Goal: Information Seeking & Learning: Learn about a topic

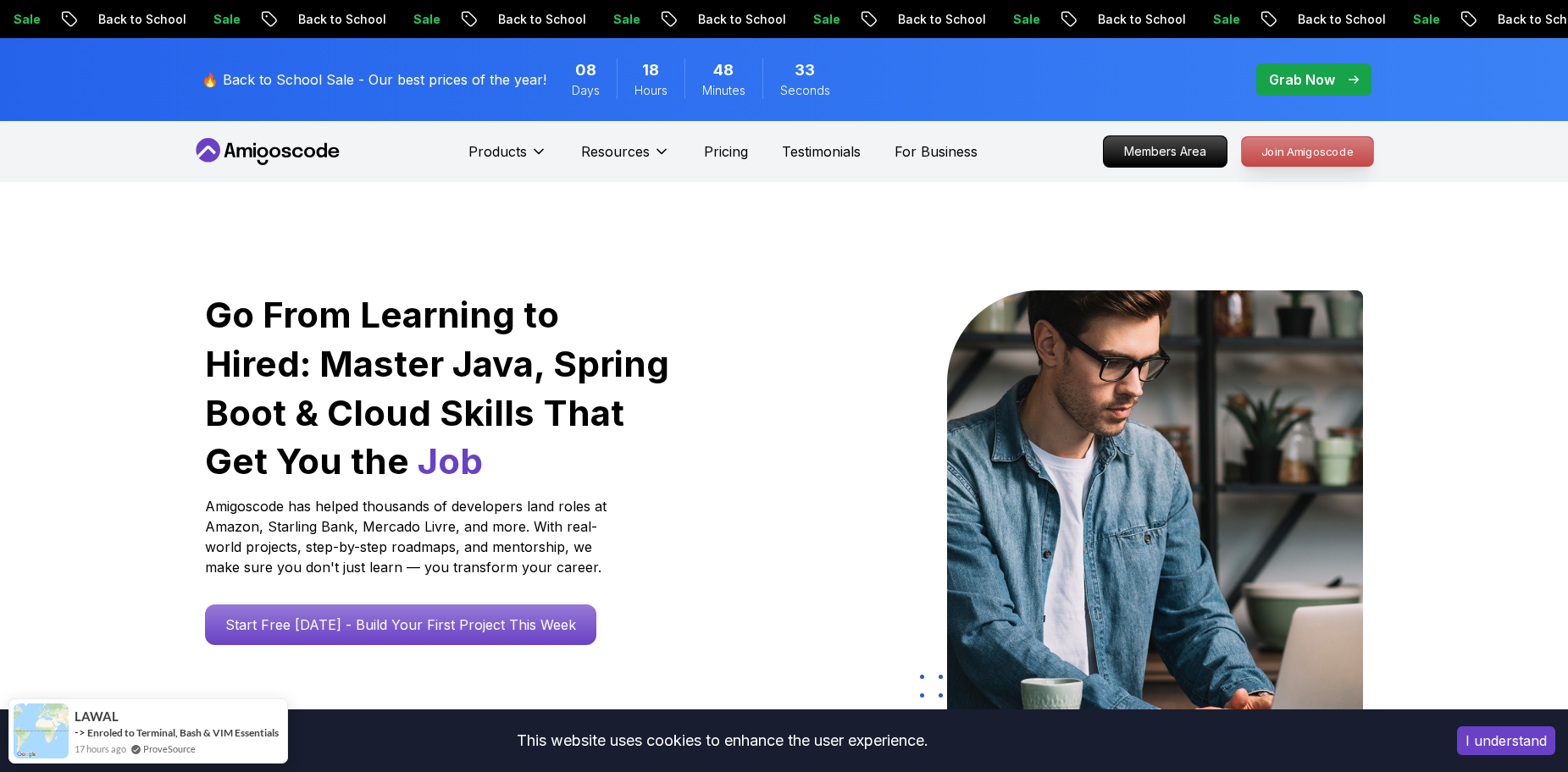
click at [1255, 152] on p "Join Amigoscode" at bounding box center [1308, 151] width 131 height 29
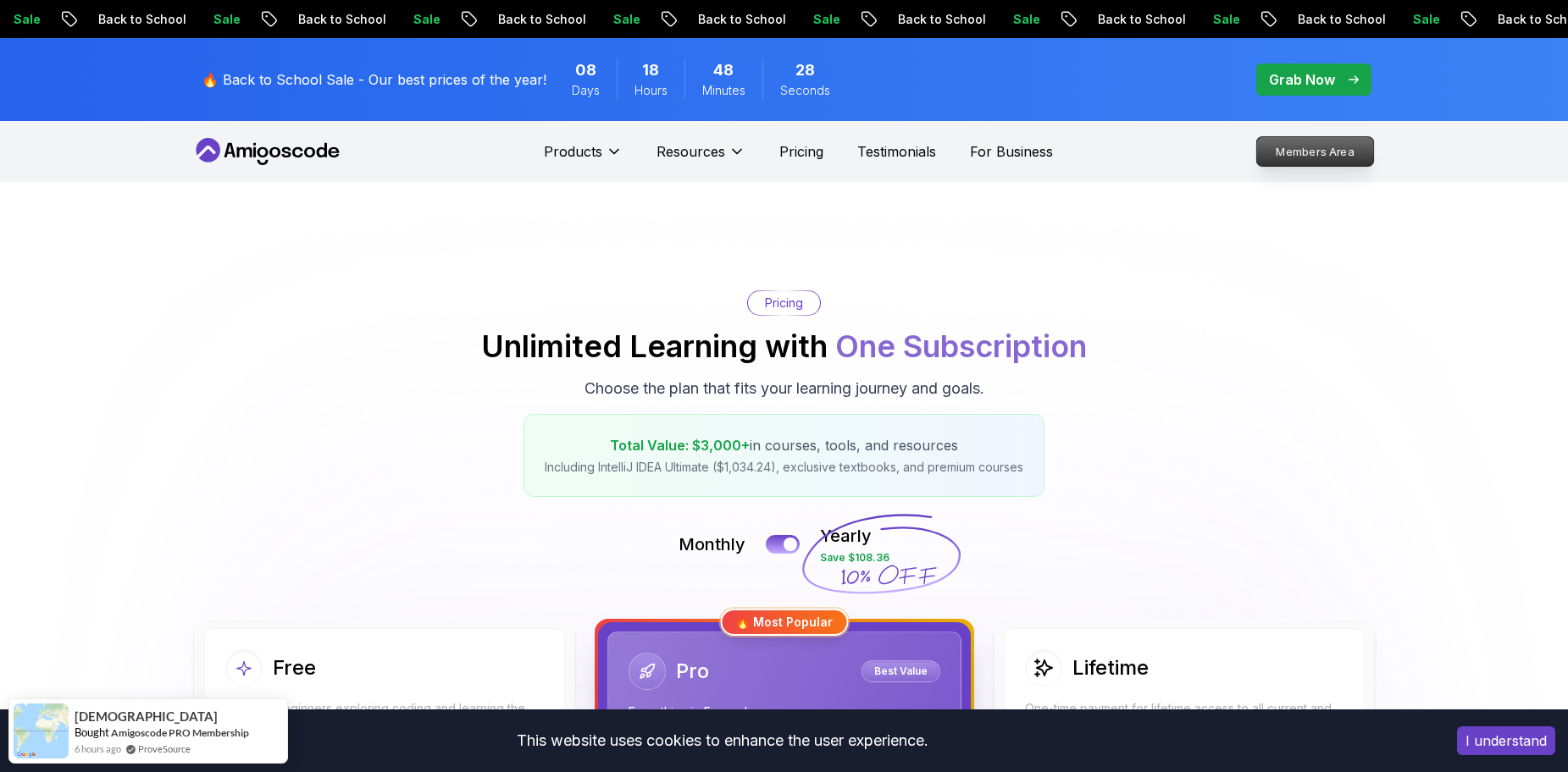
click at [1287, 161] on p "Members Area" at bounding box center [1315, 151] width 117 height 29
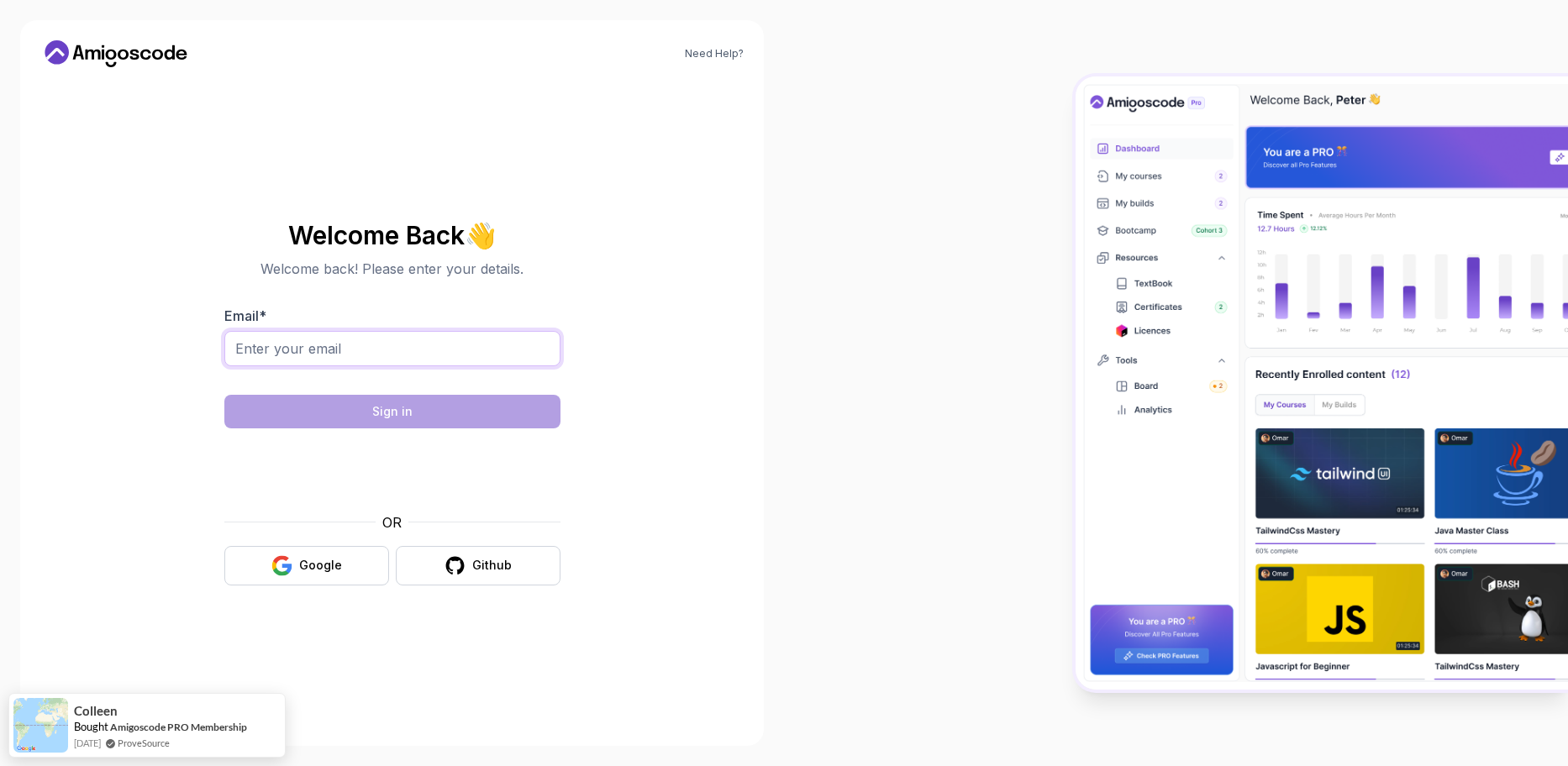
click at [378, 338] on input "Email *" at bounding box center [392, 349] width 336 height 36
click at [403, 347] on input "Email *" at bounding box center [392, 349] width 336 height 36
type input "luca92c@hotmail"
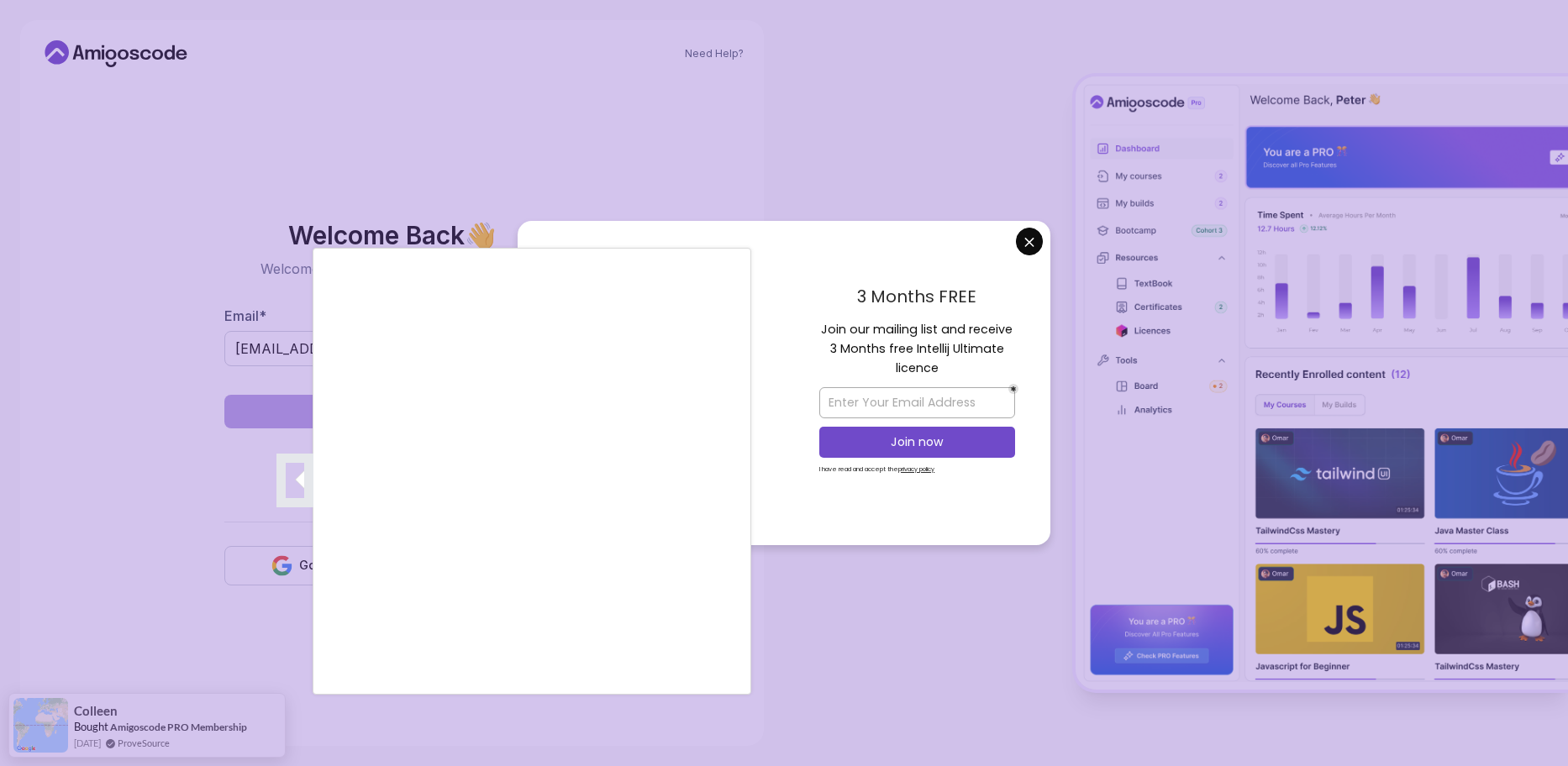
click at [1031, 242] on div at bounding box center [784, 383] width 1568 height 766
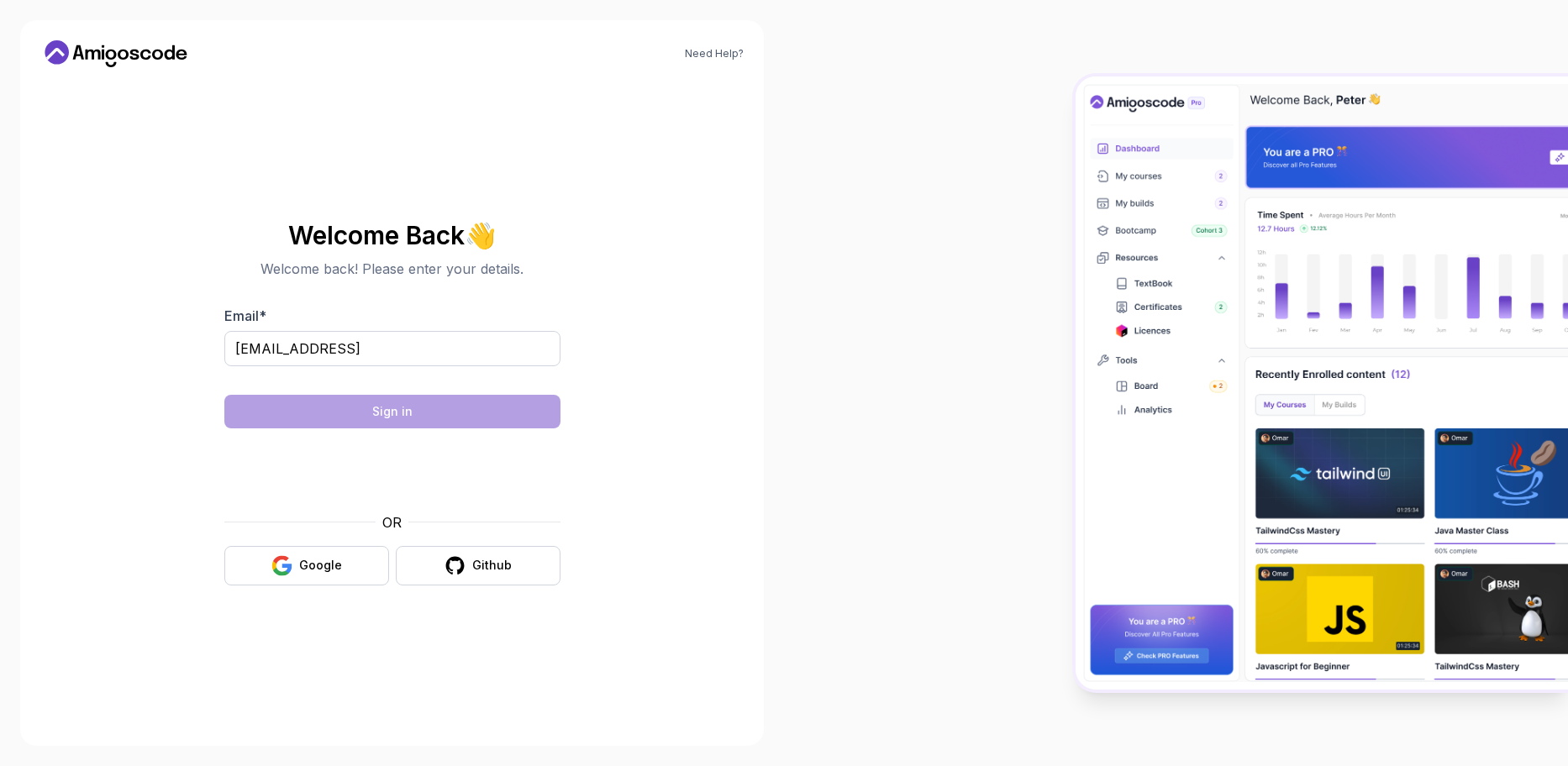
click at [1031, 241] on body "Need Help? Welcome Back 👋 Welcome back! Please enter your details. Email * luca…" at bounding box center [784, 383] width 1568 height 766
click at [435, 415] on button "Sign in" at bounding box center [392, 412] width 336 height 34
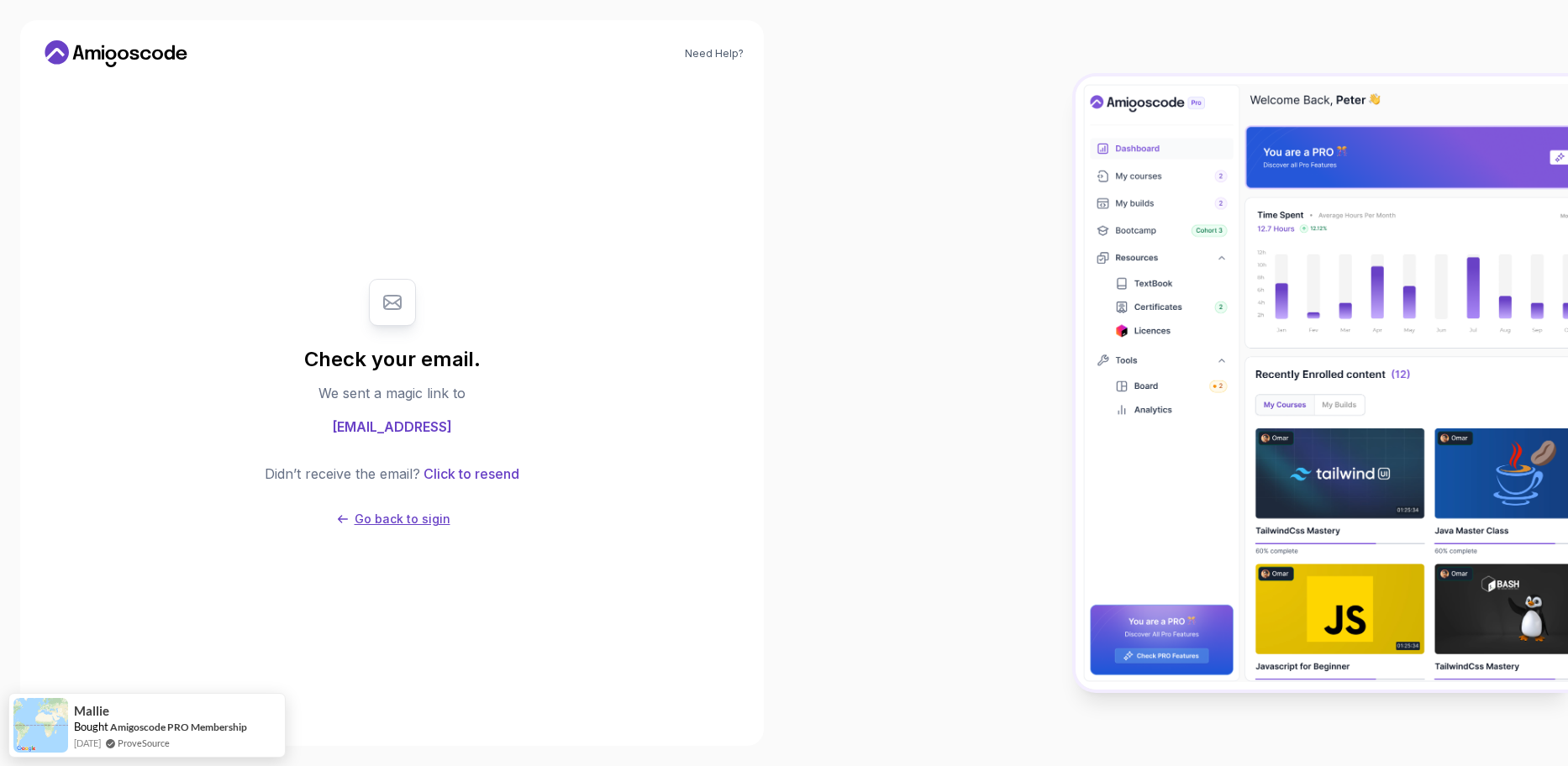
click at [380, 517] on p "Go back to sigin" at bounding box center [402, 519] width 96 height 17
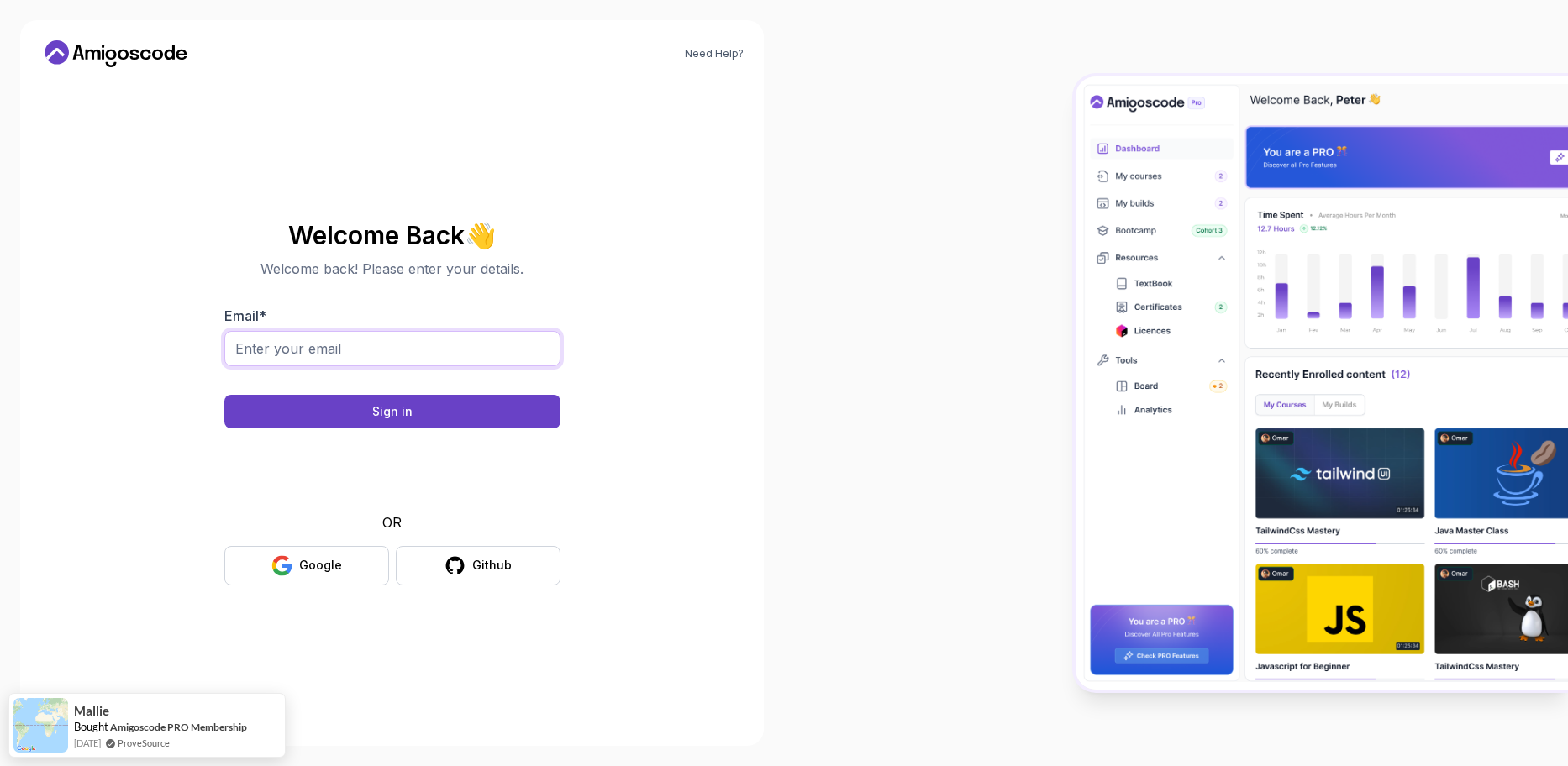
click at [383, 345] on input "Email *" at bounding box center [392, 349] width 336 height 36
type input "luca92c@gmail.com"
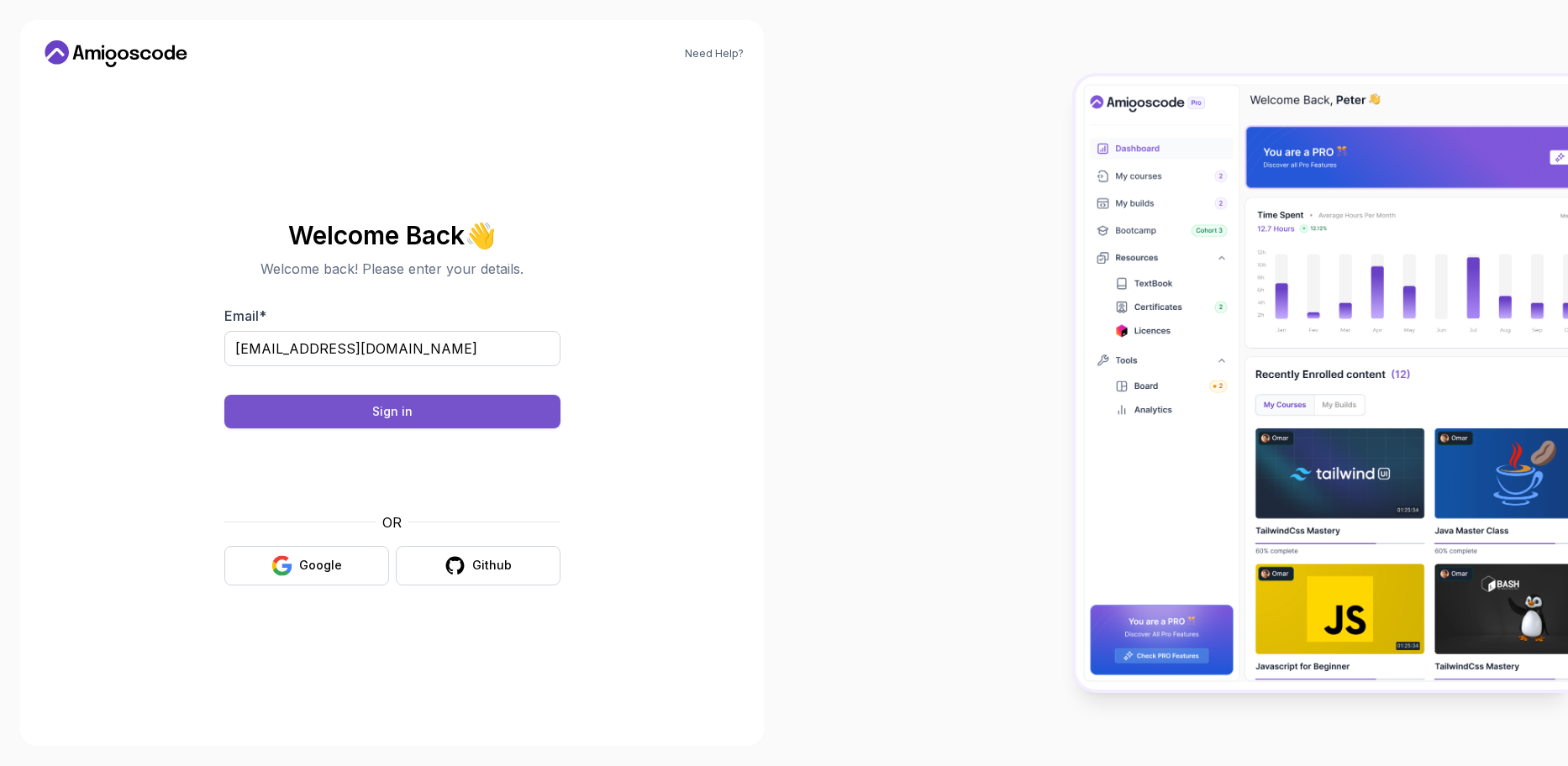
click at [431, 409] on button "Sign in" at bounding box center [392, 412] width 336 height 34
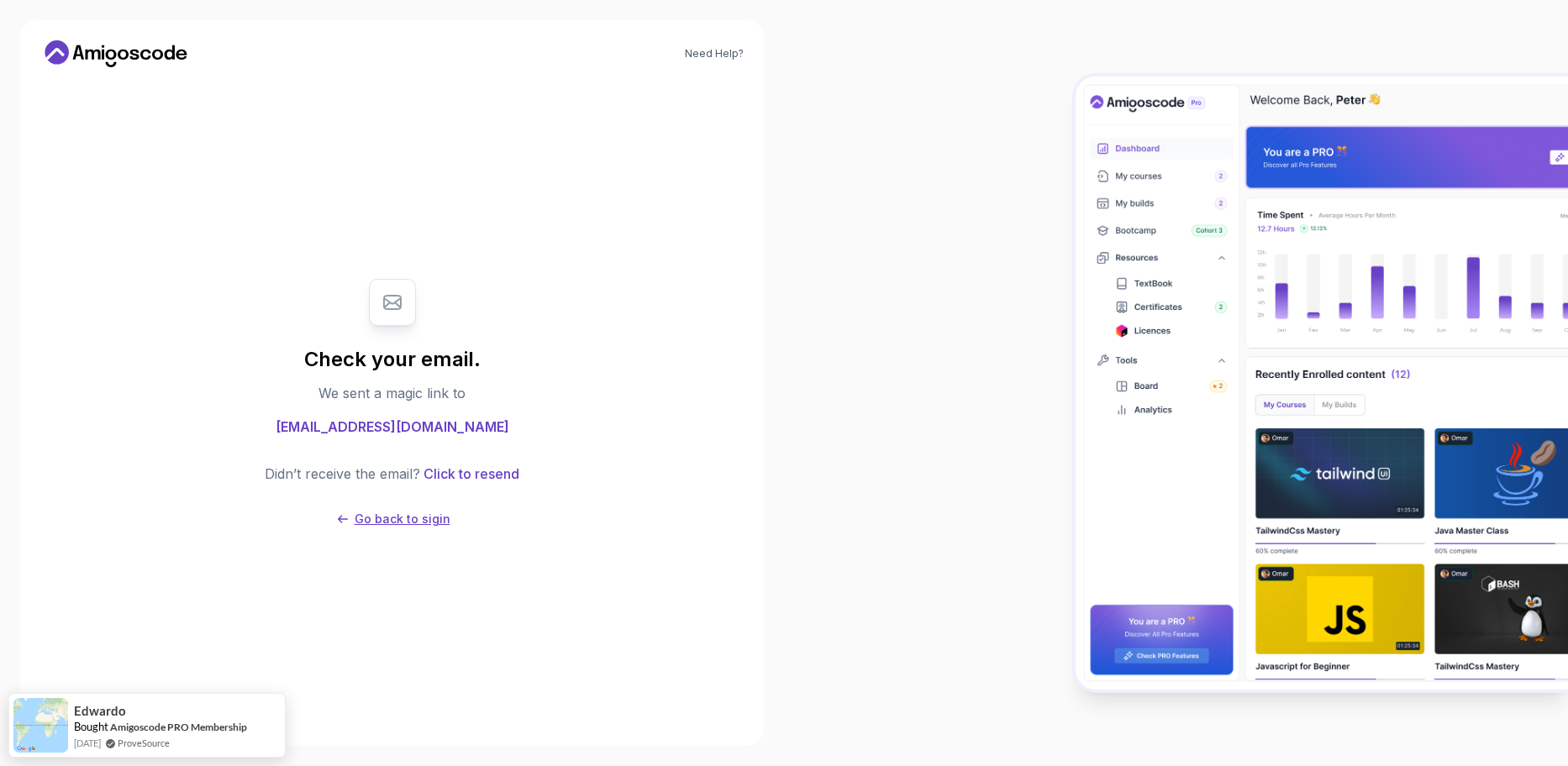
click at [406, 513] on p "Go back to sigin" at bounding box center [402, 519] width 96 height 17
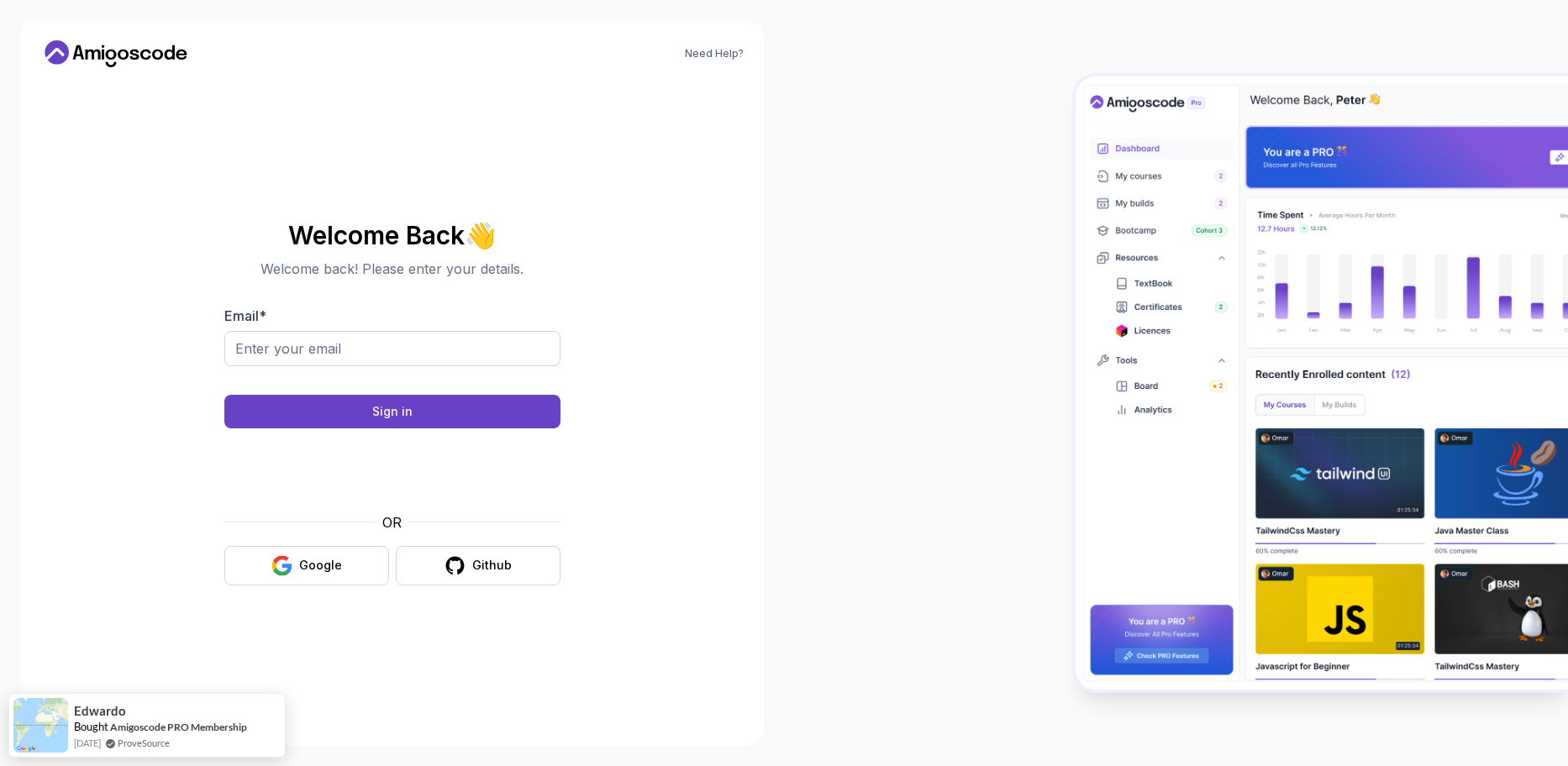
click at [106, 40] on icon at bounding box center [115, 54] width 151 height 27
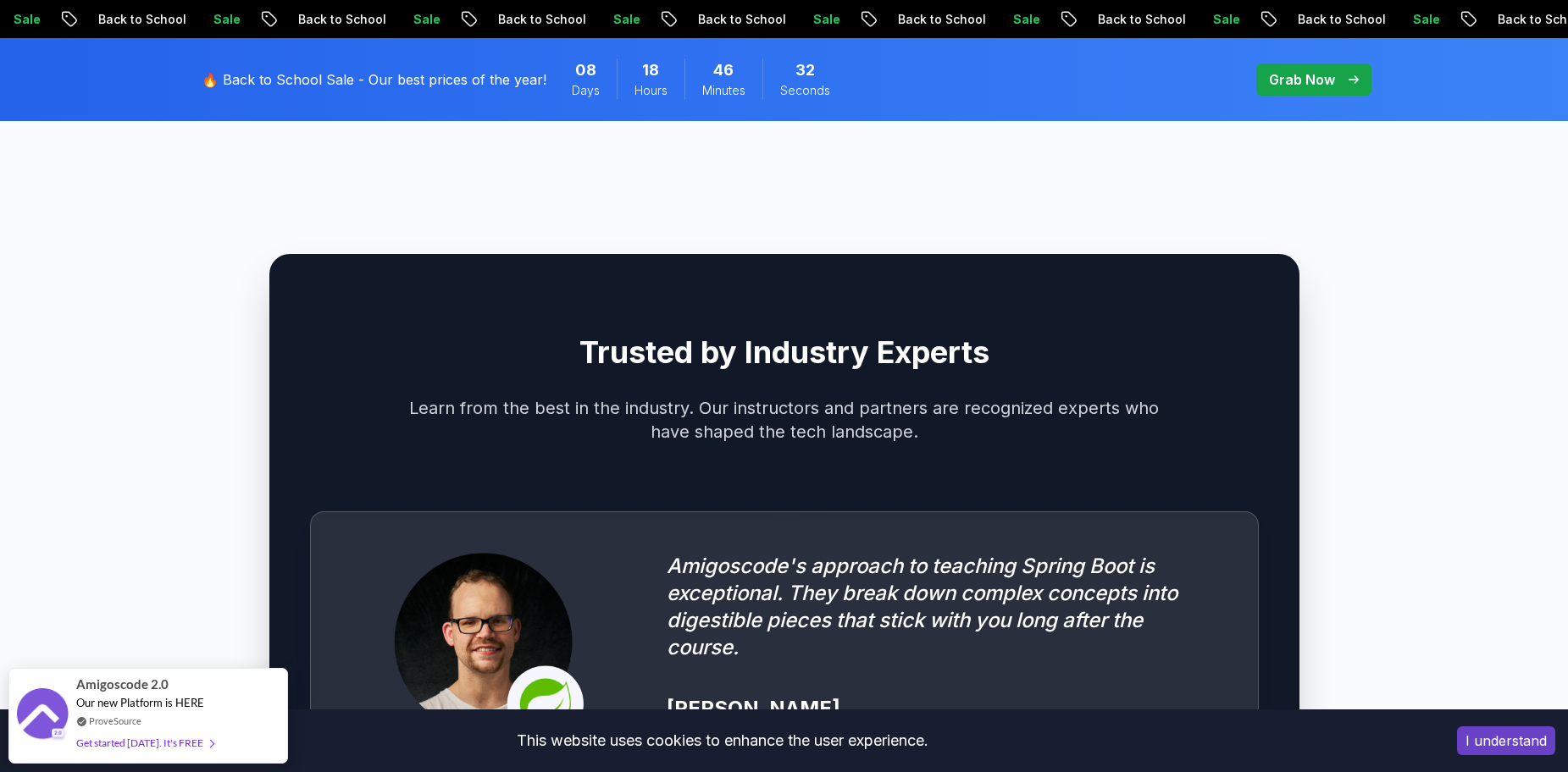
scroll to position [4996, 0]
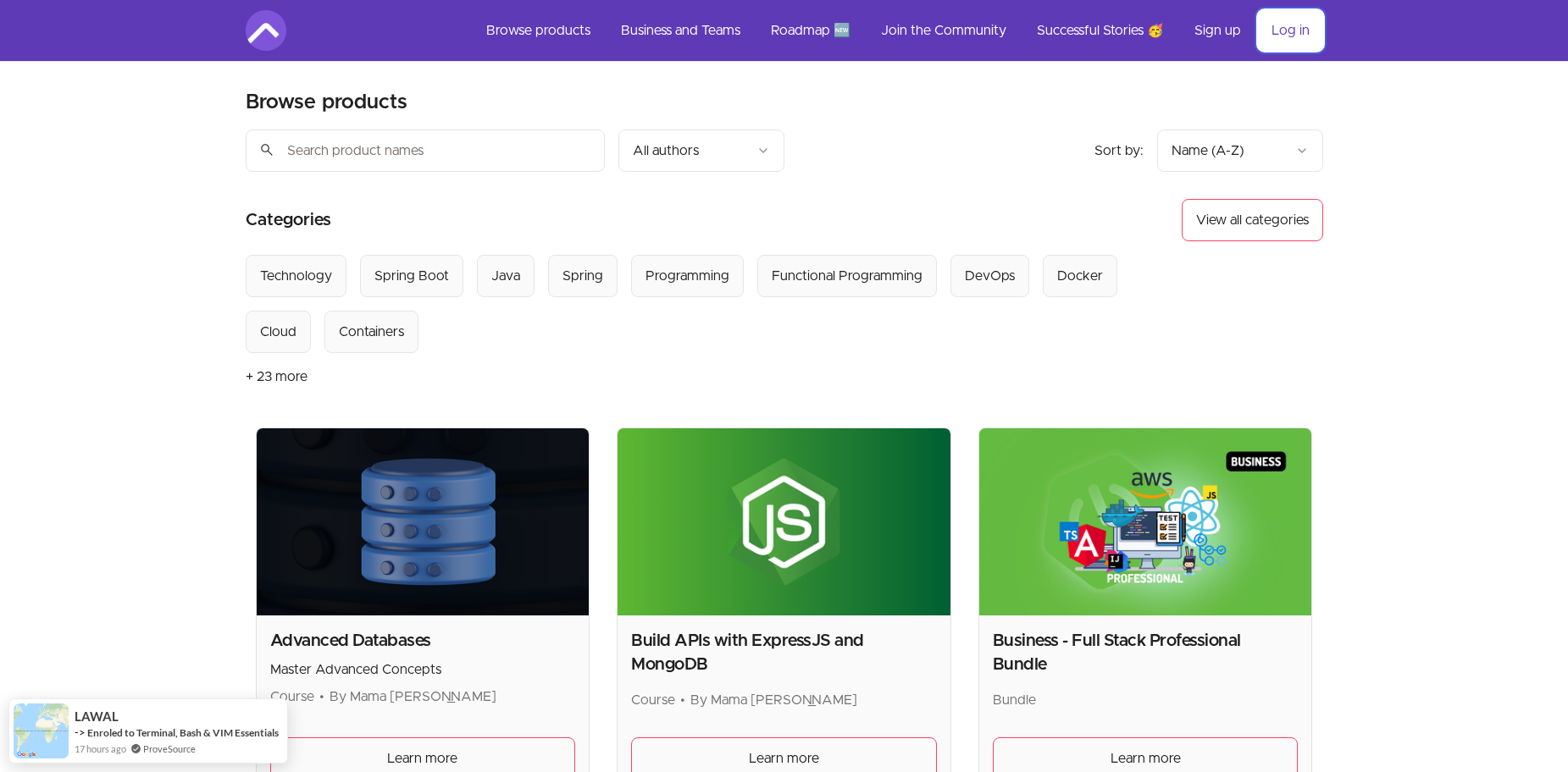
click at [1288, 38] on link "Log in" at bounding box center [1291, 30] width 65 height 40
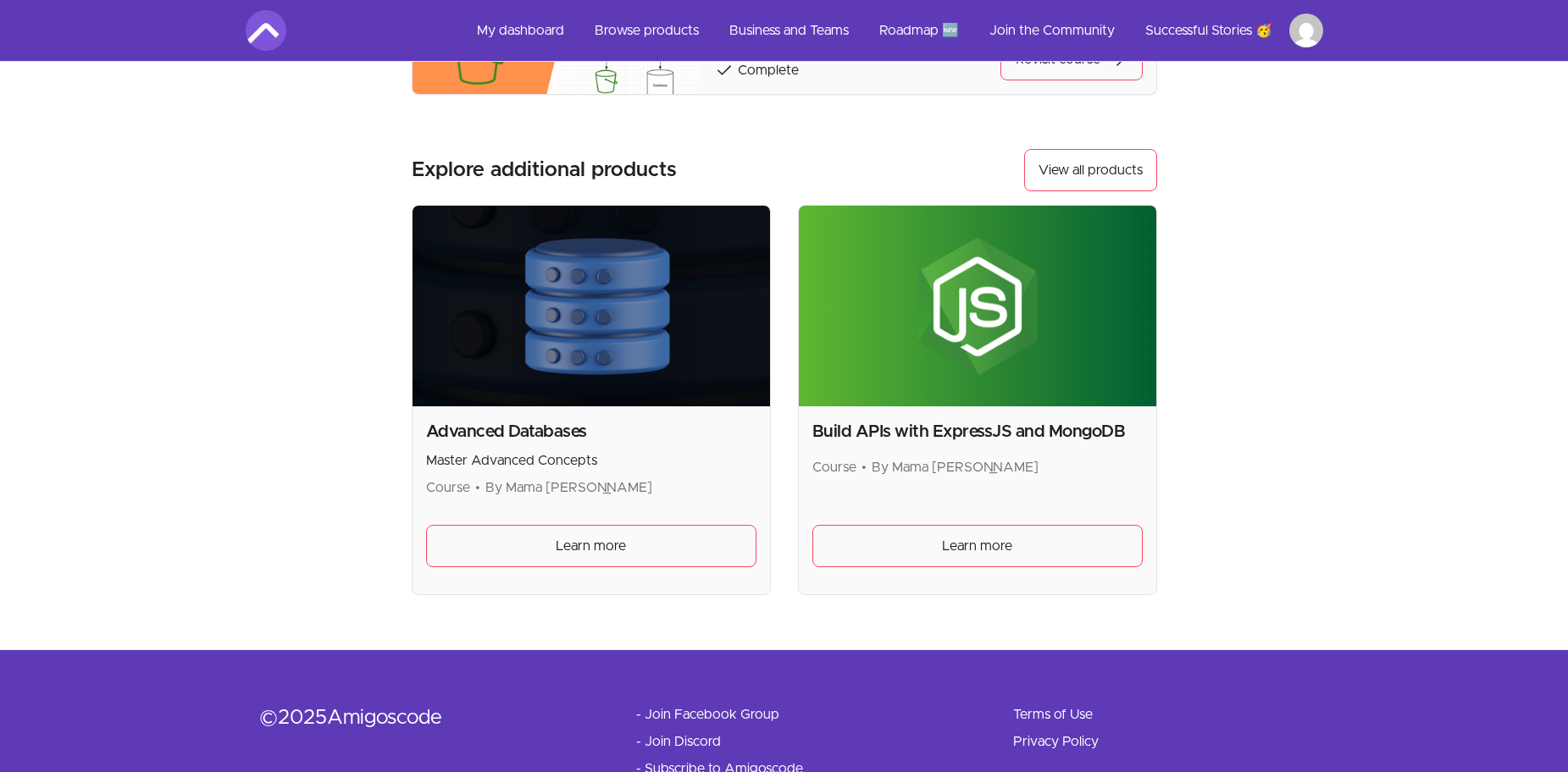
scroll to position [1469, 0]
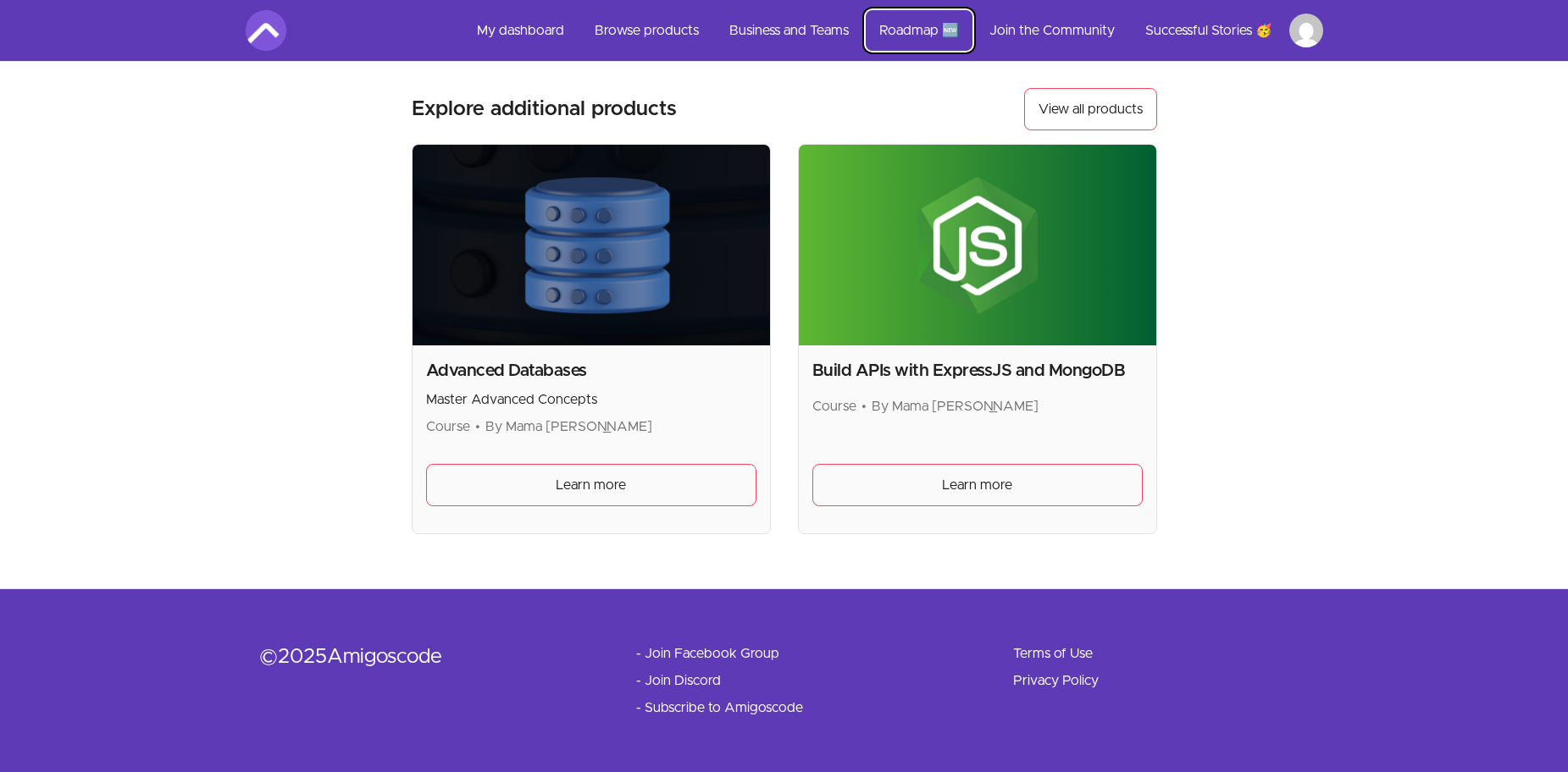
click at [919, 31] on link "Roadmap 🆕" at bounding box center [919, 30] width 107 height 40
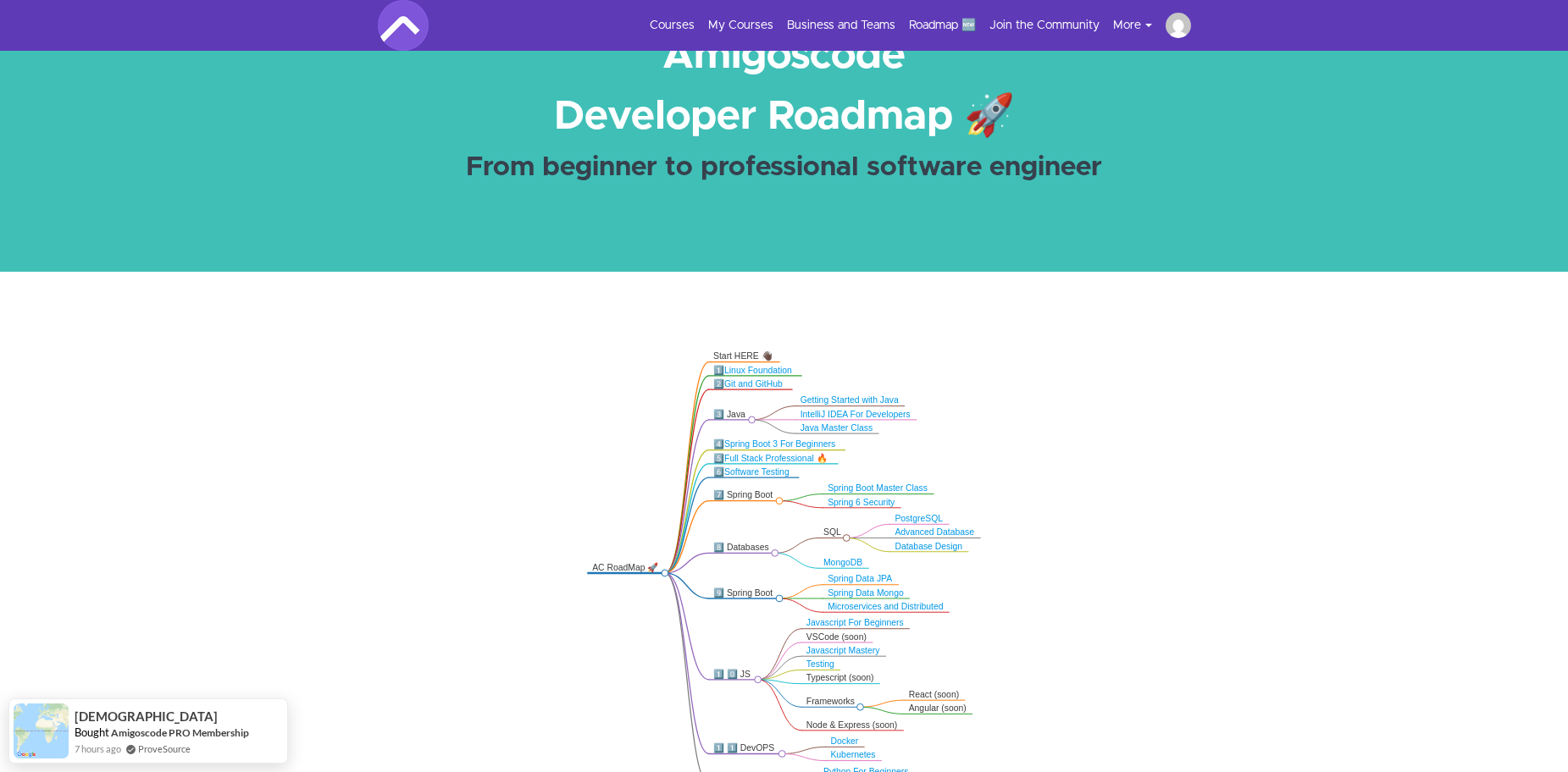
scroll to position [254, 0]
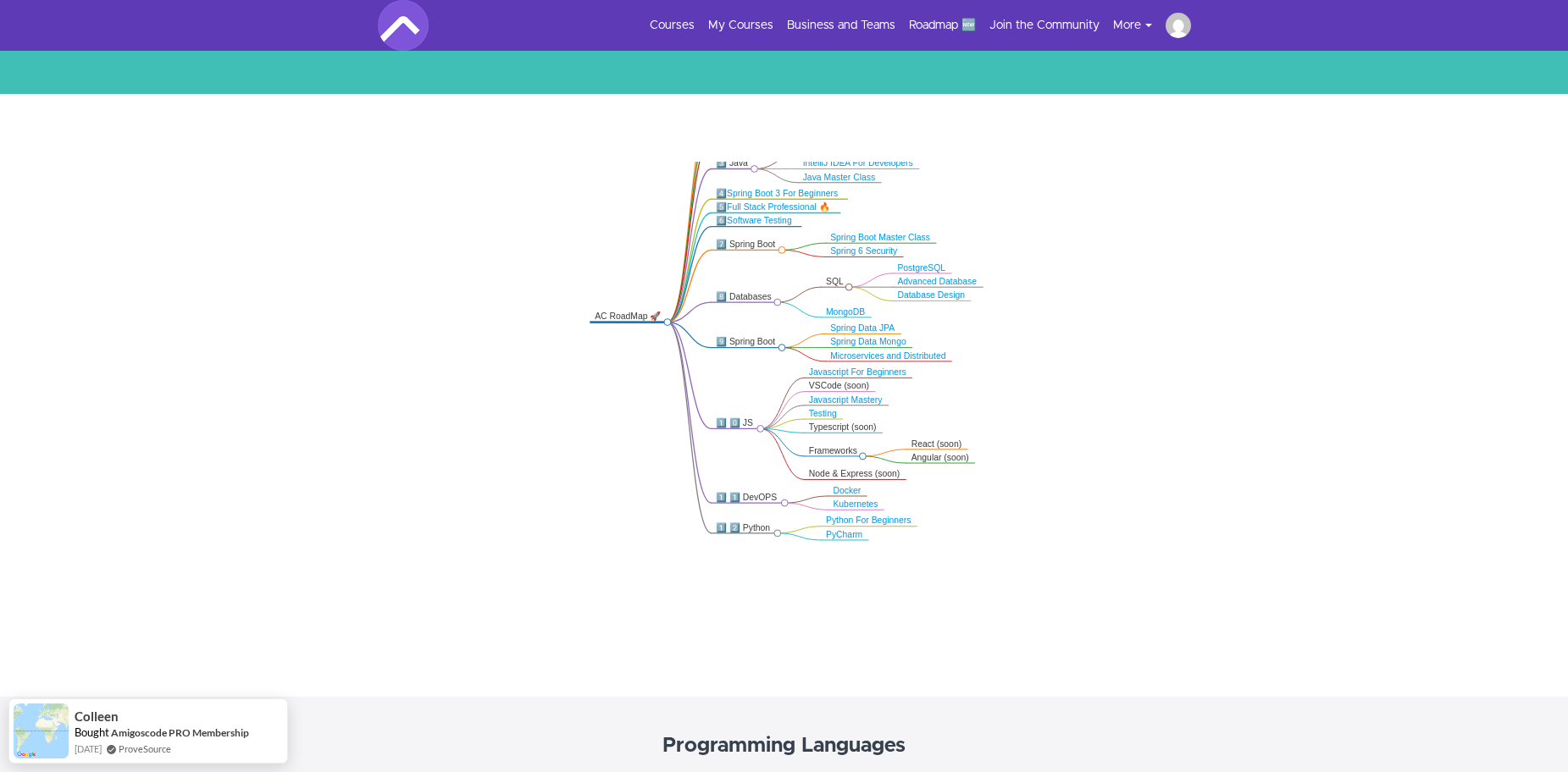
drag, startPoint x: 1041, startPoint y: 408, endPoint x: 1043, endPoint y: 335, distance: 73.0
click at [1043, 335] on icon ".markmap{font:300 16px/20px sans-serif}.markmap-link{fill:none}.markmap-node>ci…" at bounding box center [784, 393] width 1568 height 463
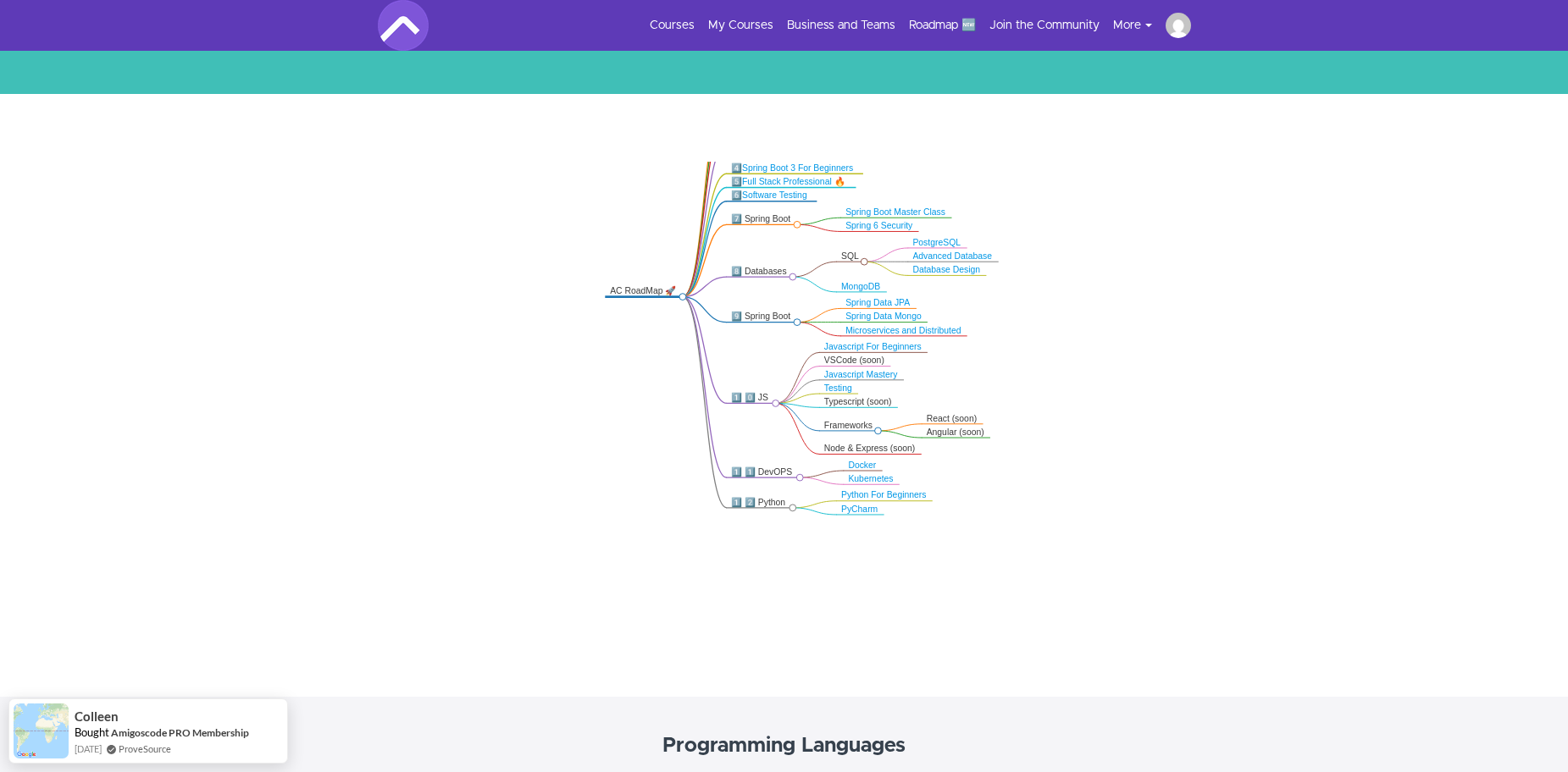
drag, startPoint x: 978, startPoint y: 414, endPoint x: 1019, endPoint y: 352, distance: 74.3
click at [1019, 352] on icon ".markmap{font:300 16px/20px sans-serif}.markmap-link{fill:none}.markmap-node>ci…" at bounding box center [784, 393] width 1568 height 463
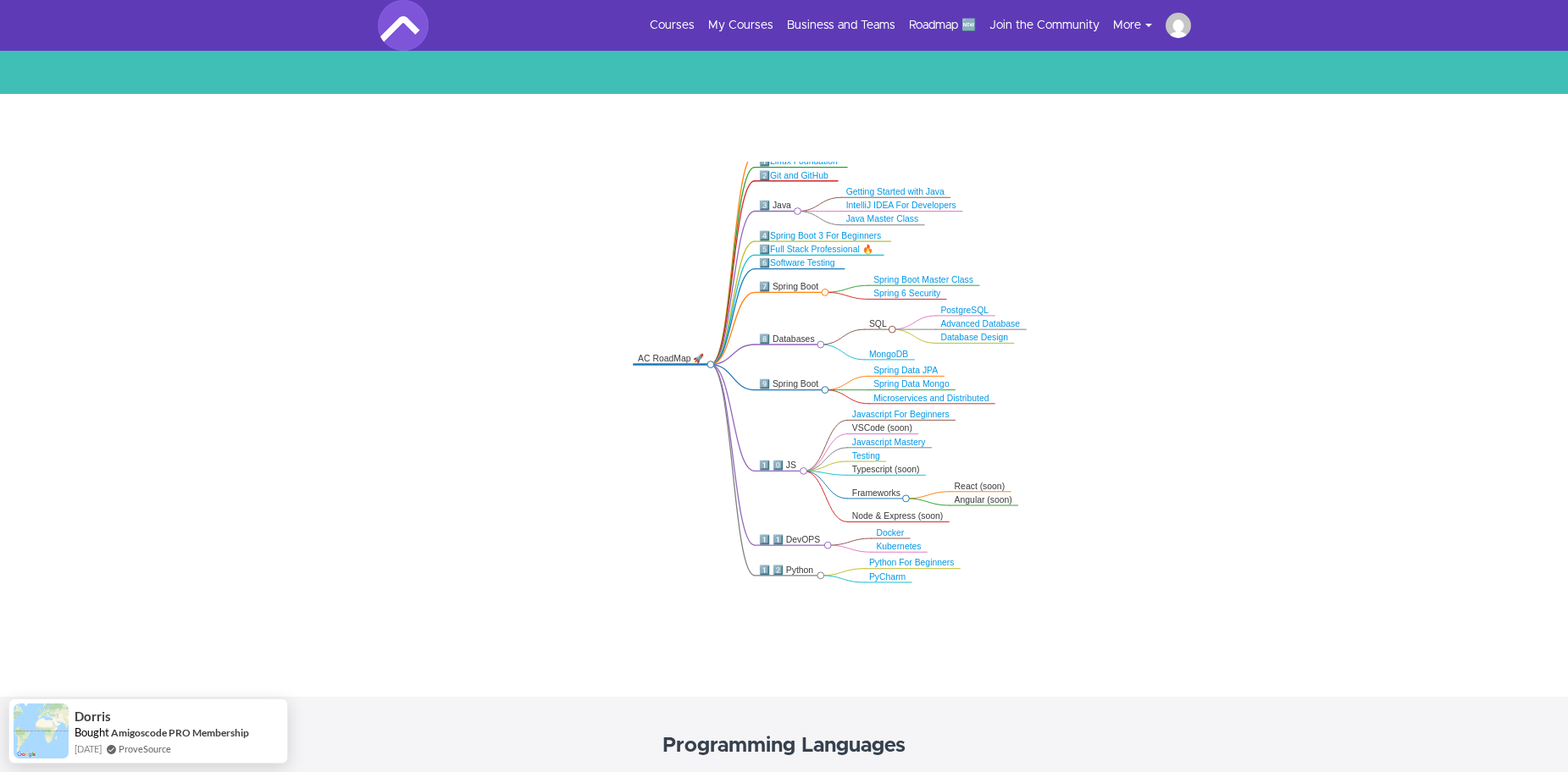
drag, startPoint x: 959, startPoint y: 477, endPoint x: 956, endPoint y: 578, distance: 101.0
click at [956, 578] on icon ".markmap{font:300 16px/20px sans-serif}.markmap-link{fill:none}.markmap-node>ci…" at bounding box center [784, 393] width 1568 height 463
click at [780, 570] on div "1️⃣ 2️⃣ Python" at bounding box center [788, 570] width 58 height 11
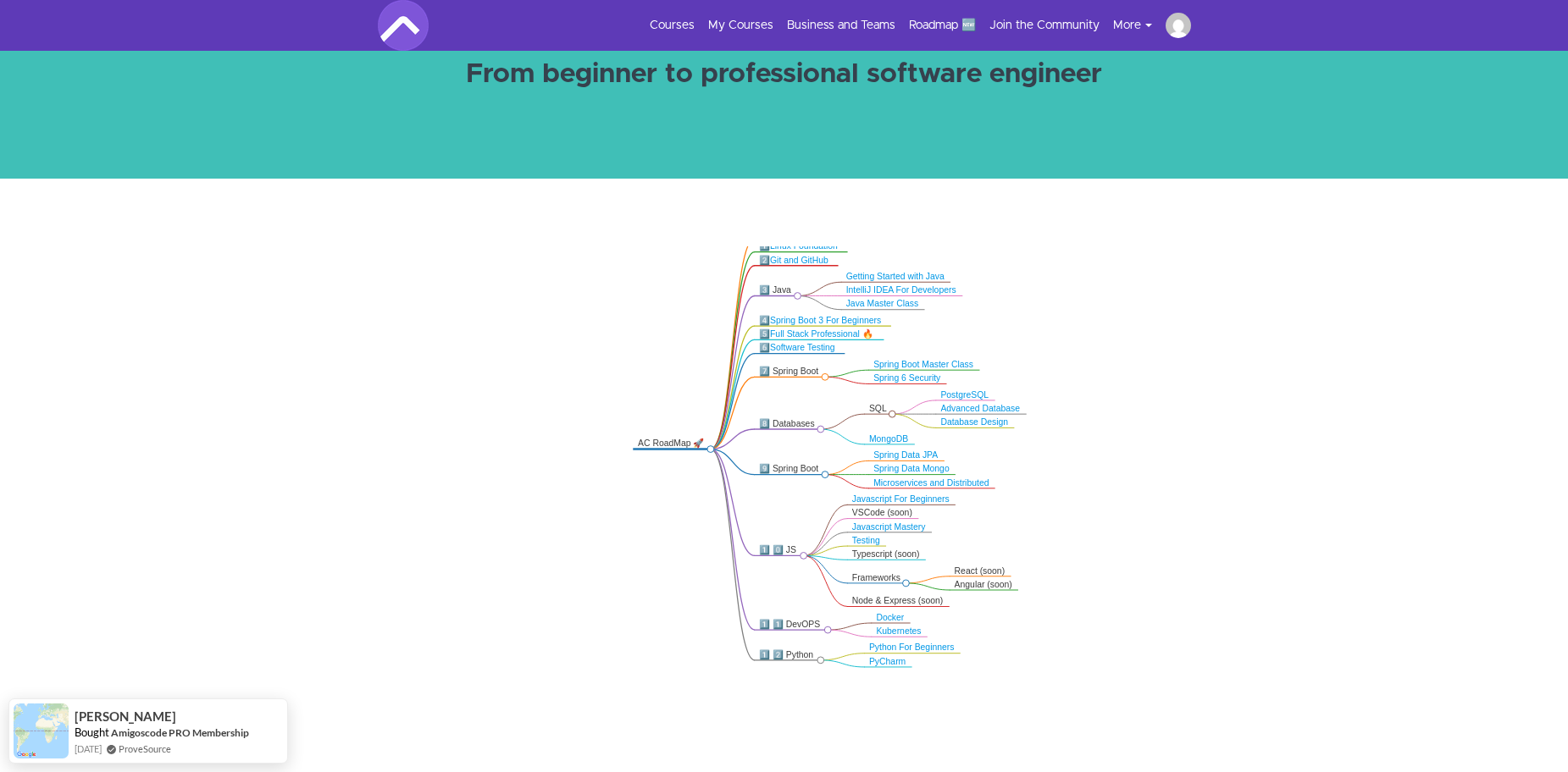
scroll to position [0, 0]
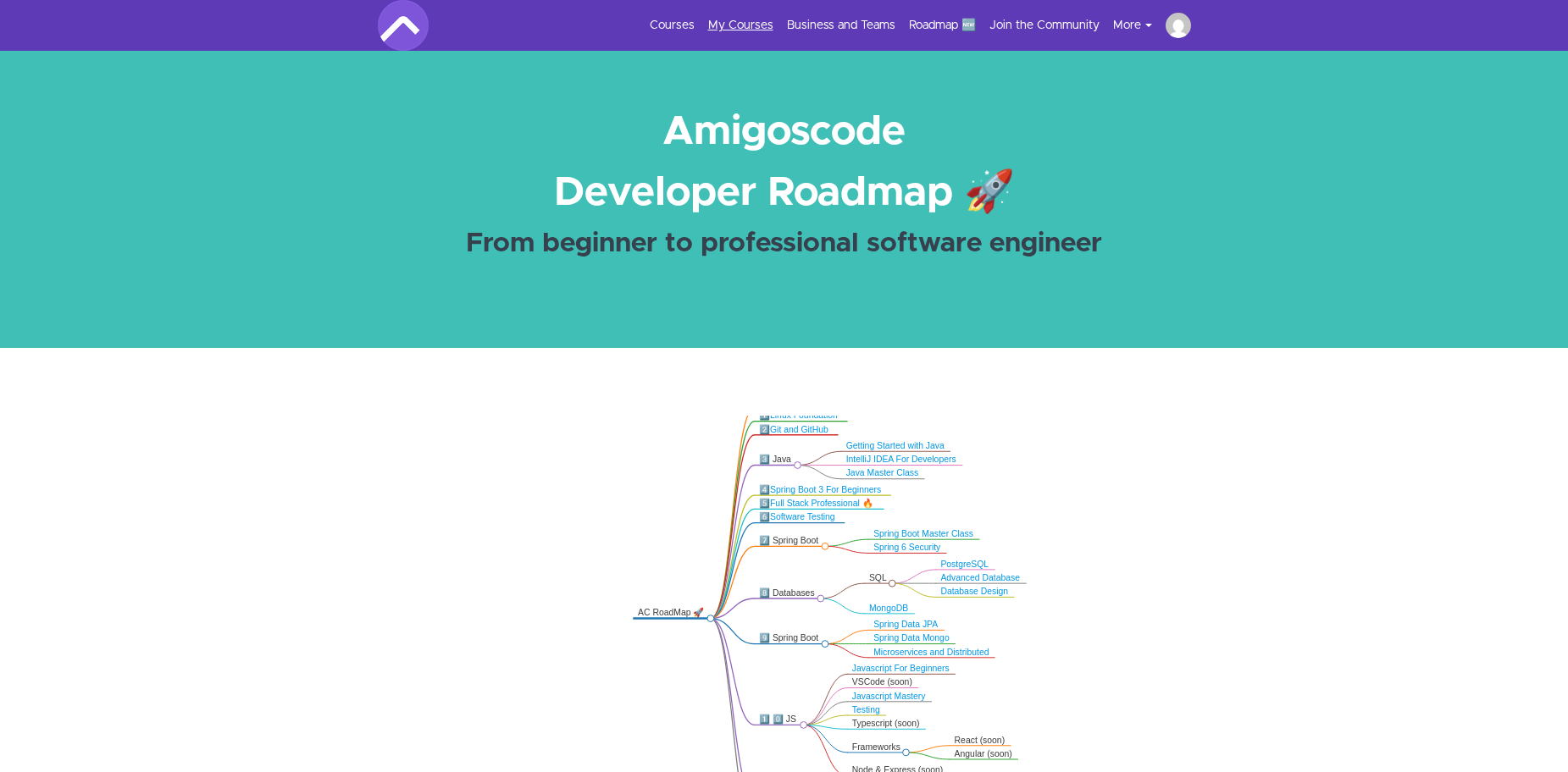
click at [743, 31] on link "My Courses" at bounding box center [741, 25] width 65 height 17
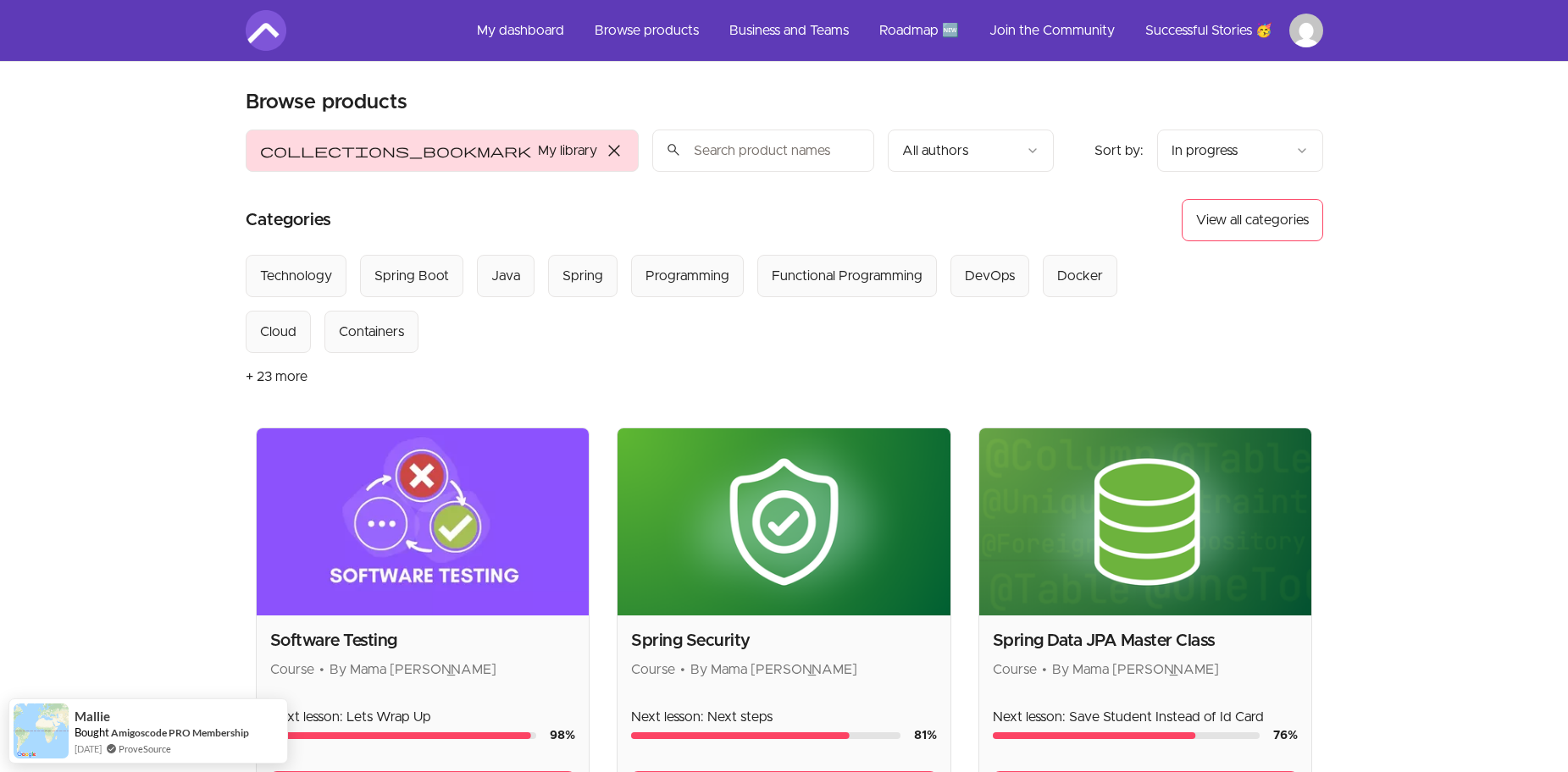
click at [617, 156] on span "close" at bounding box center [614, 150] width 21 height 21
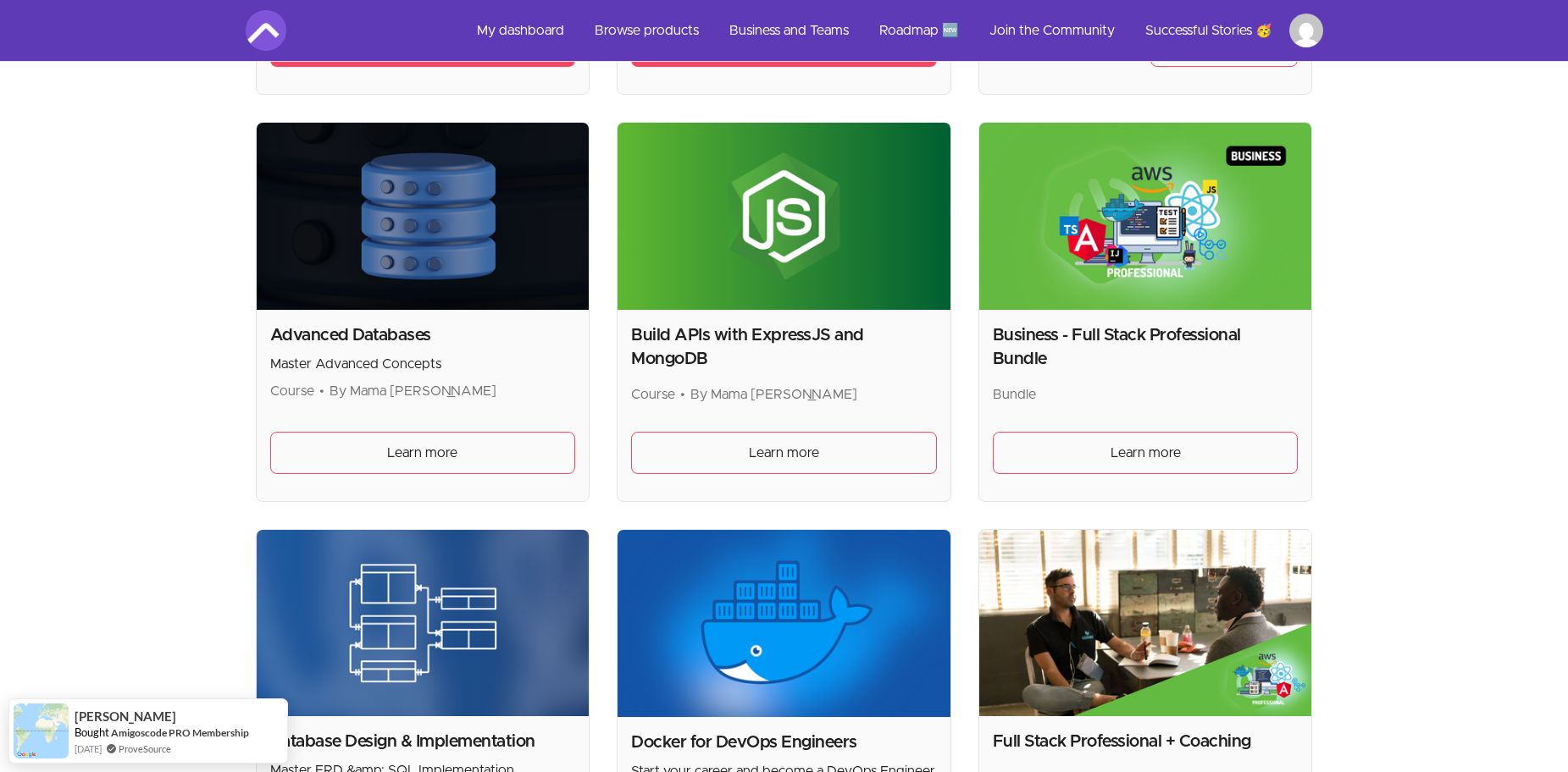
scroll to position [1186, 0]
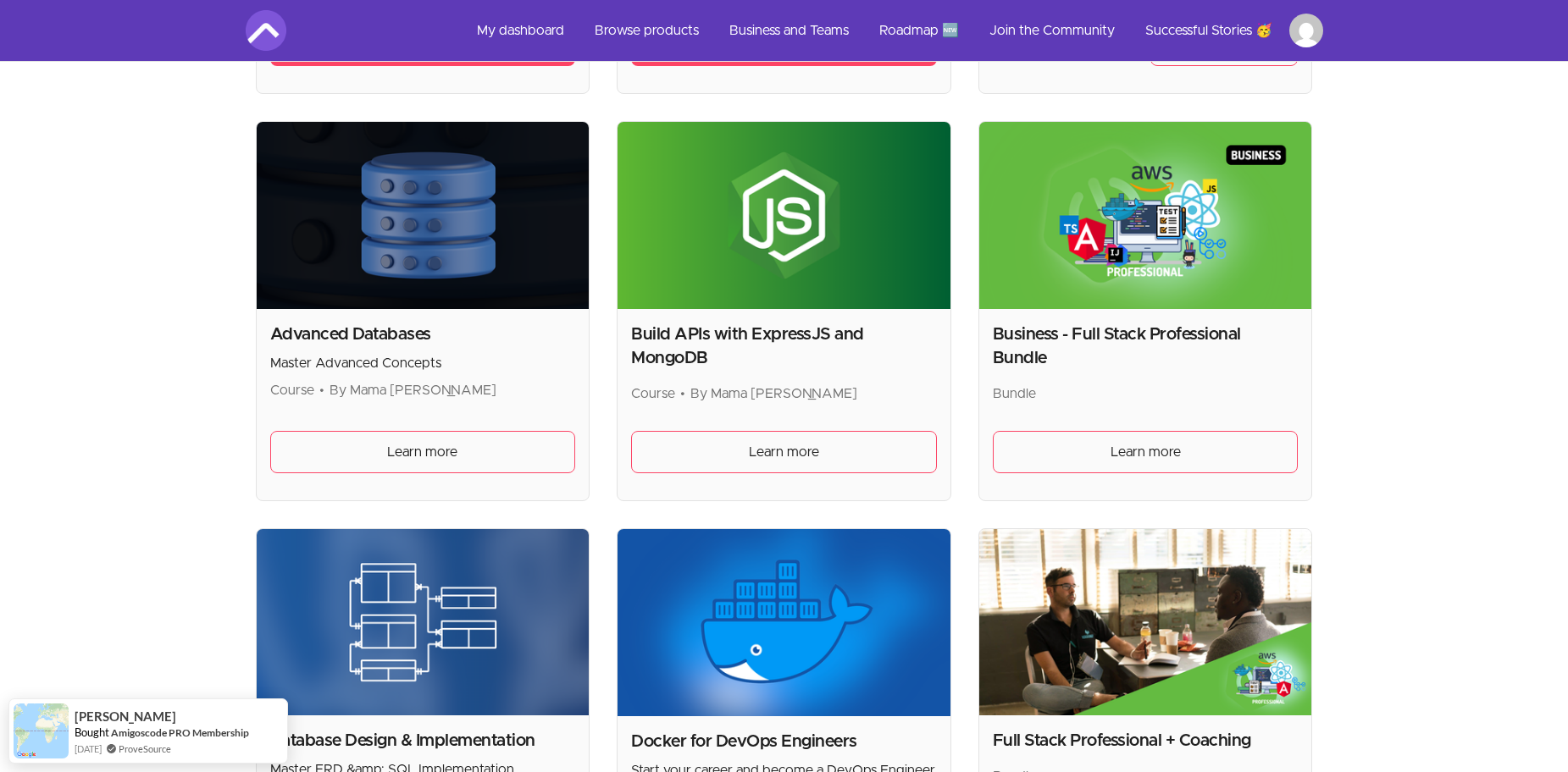
click at [1098, 220] on img at bounding box center [1146, 216] width 333 height 187
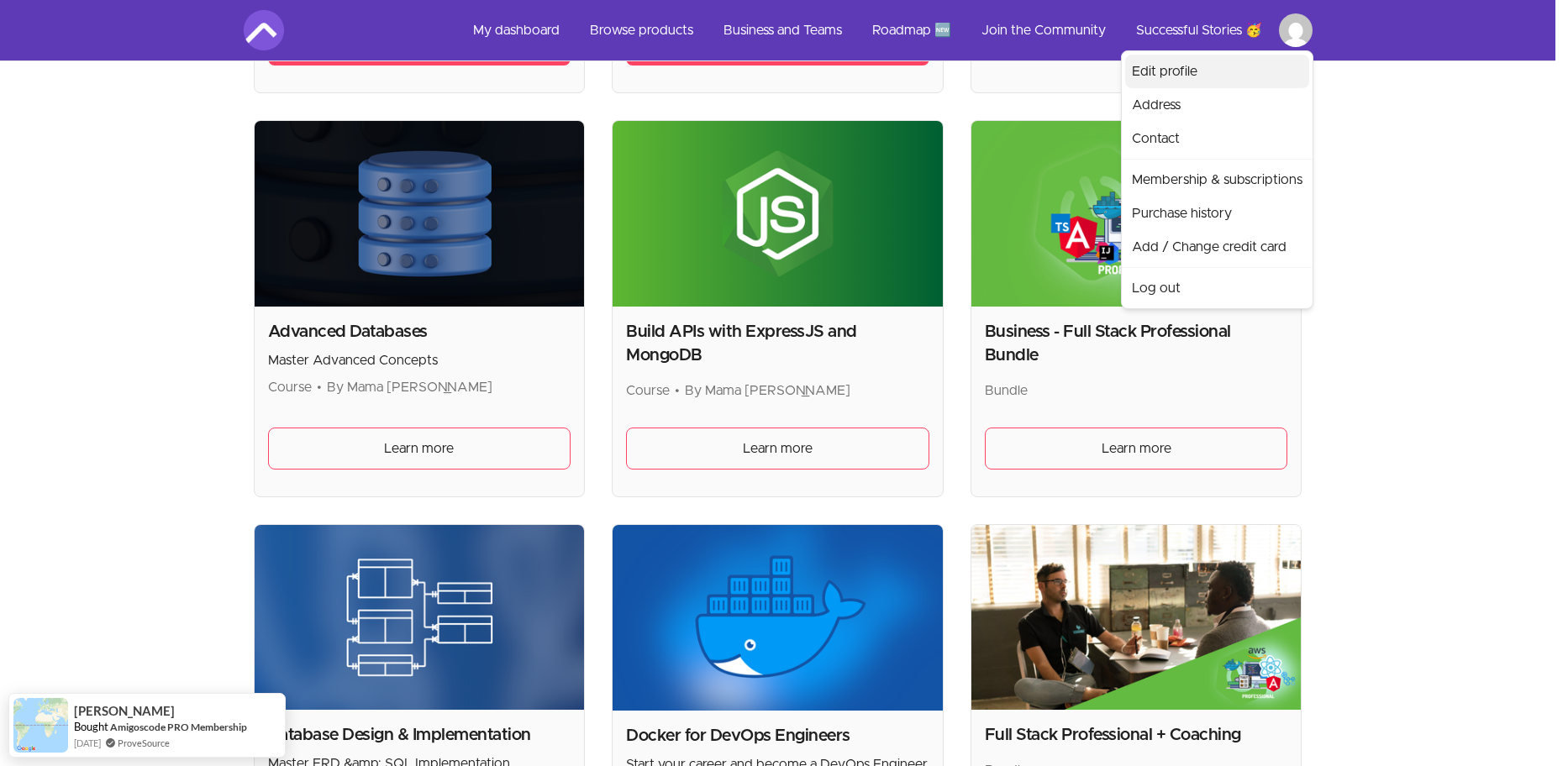
click at [1225, 63] on link "Edit profile" at bounding box center [1217, 71] width 184 height 34
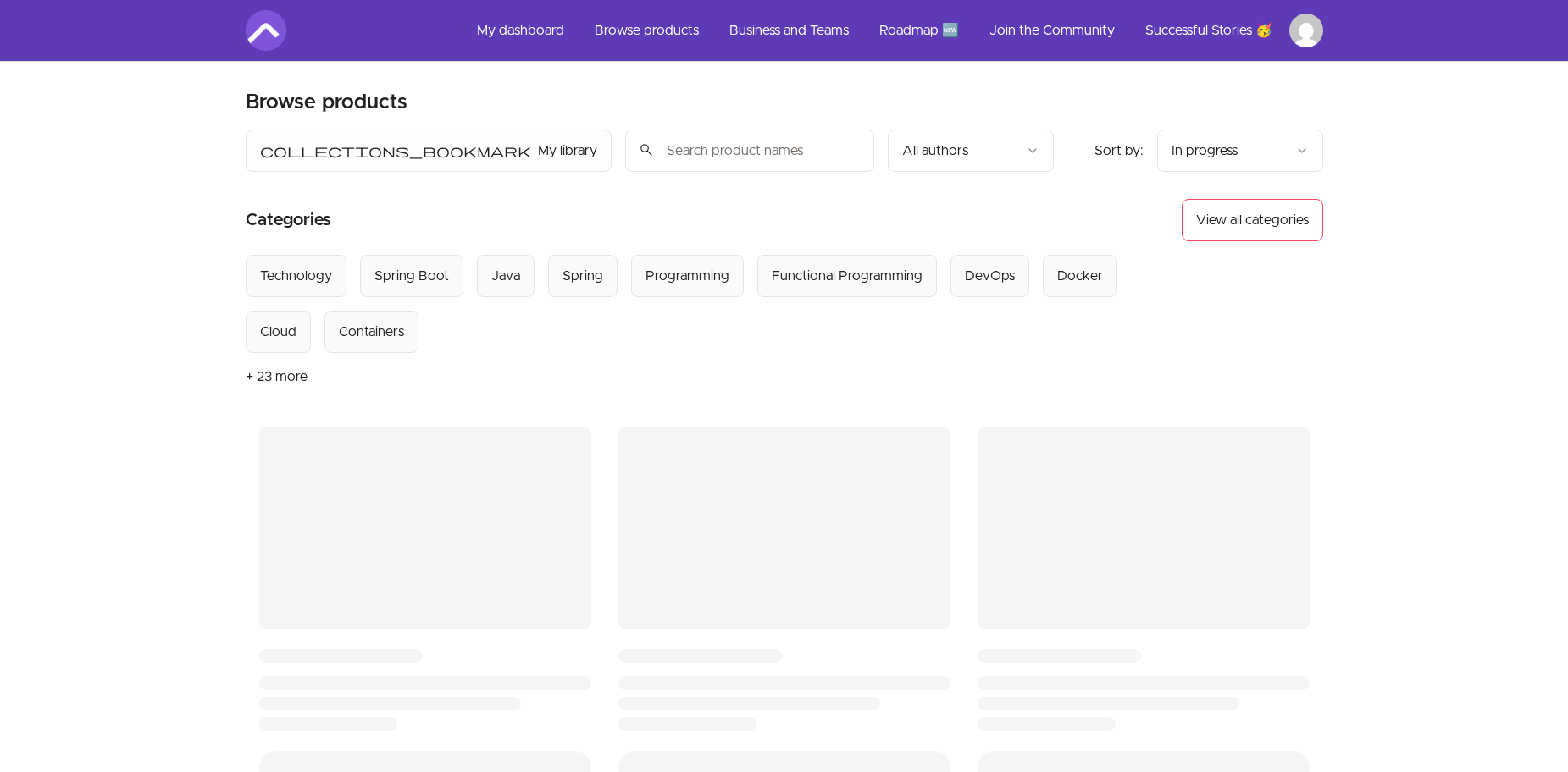
scroll to position [635, 0]
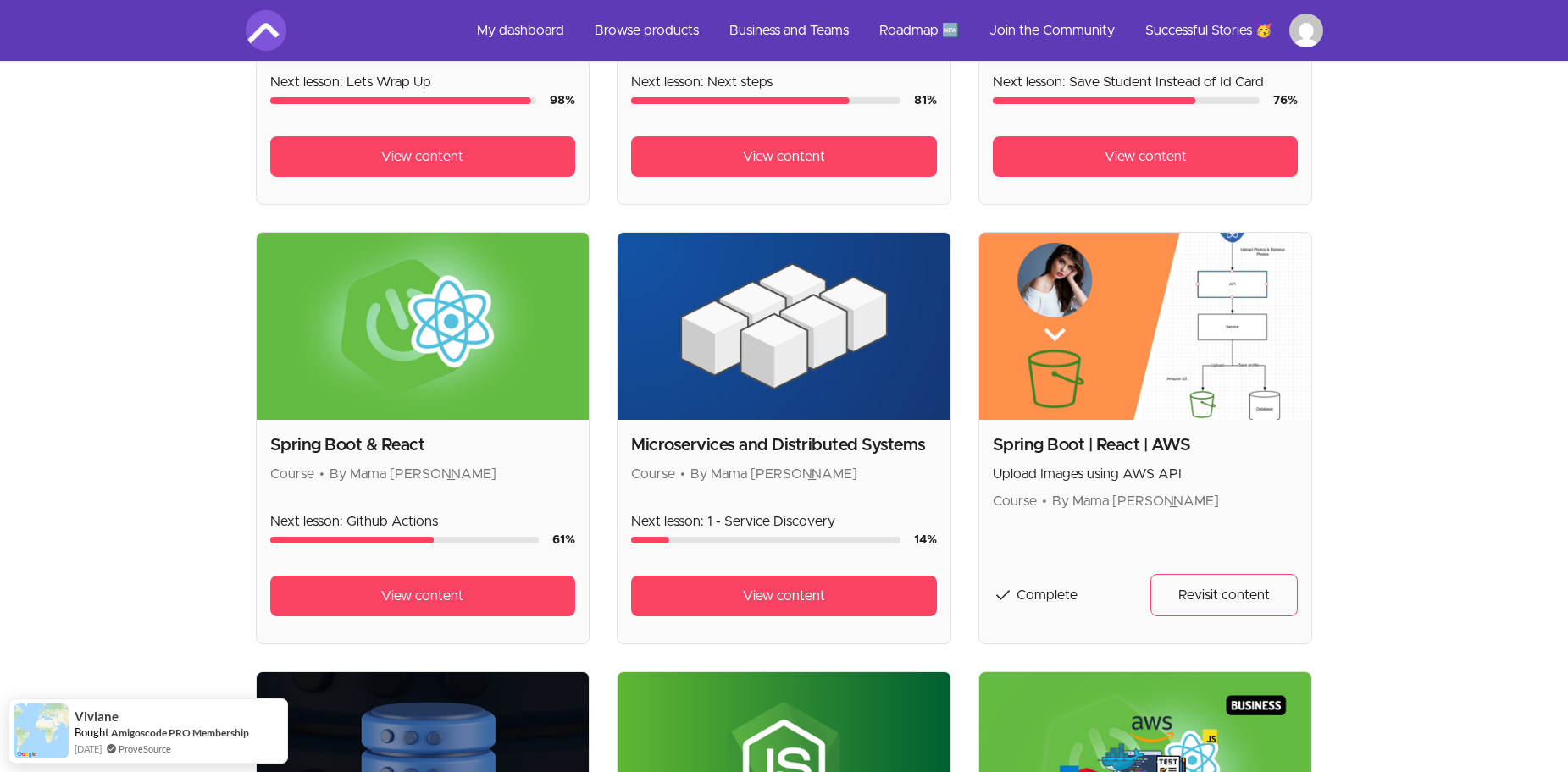
click at [528, 338] on img at bounding box center [423, 327] width 333 height 187
click at [414, 596] on span "View content" at bounding box center [421, 596] width 82 height 21
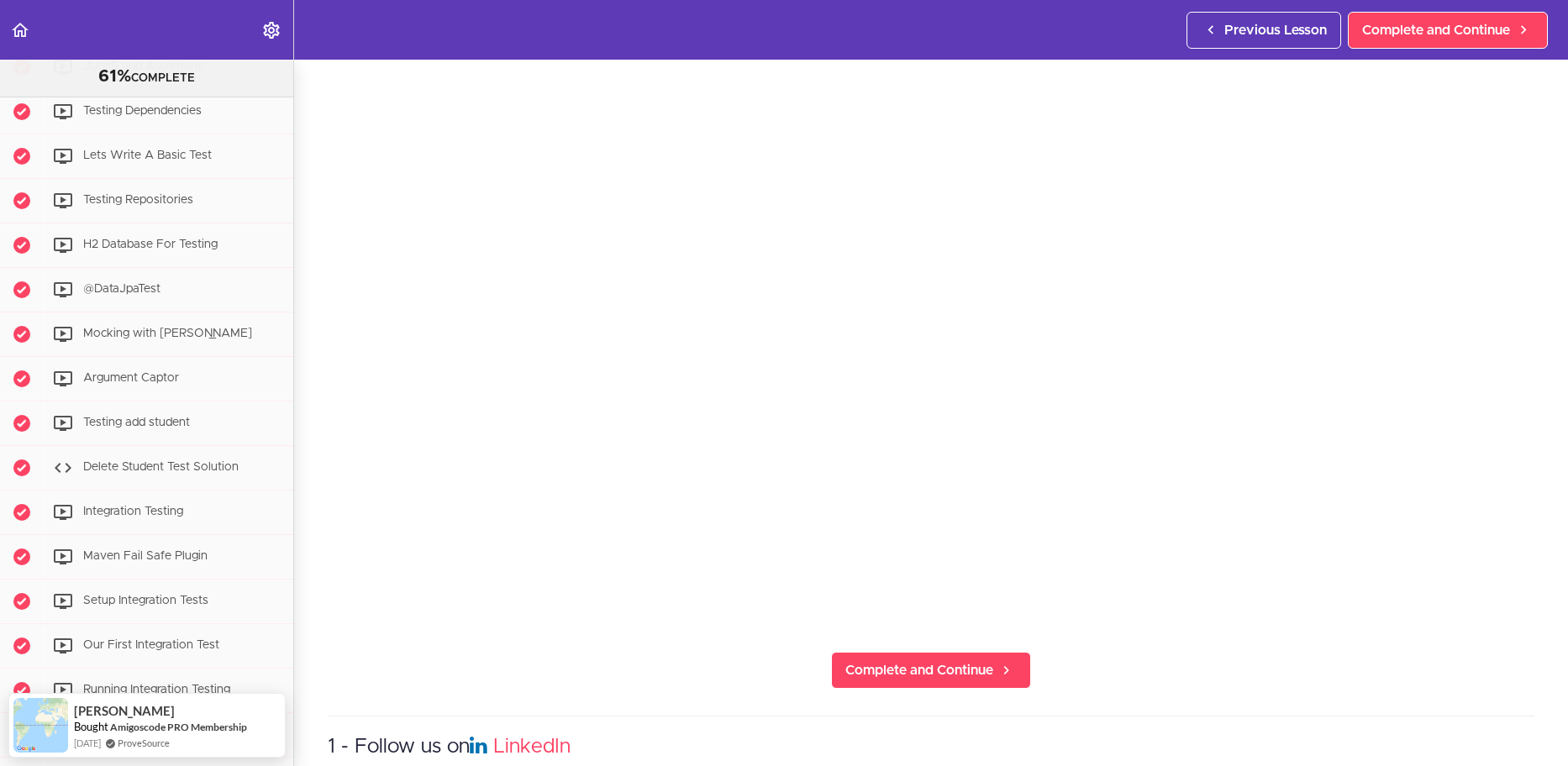
scroll to position [5529, 0]
click at [944, 661] on span "Complete and Continue" at bounding box center [920, 670] width 148 height 21
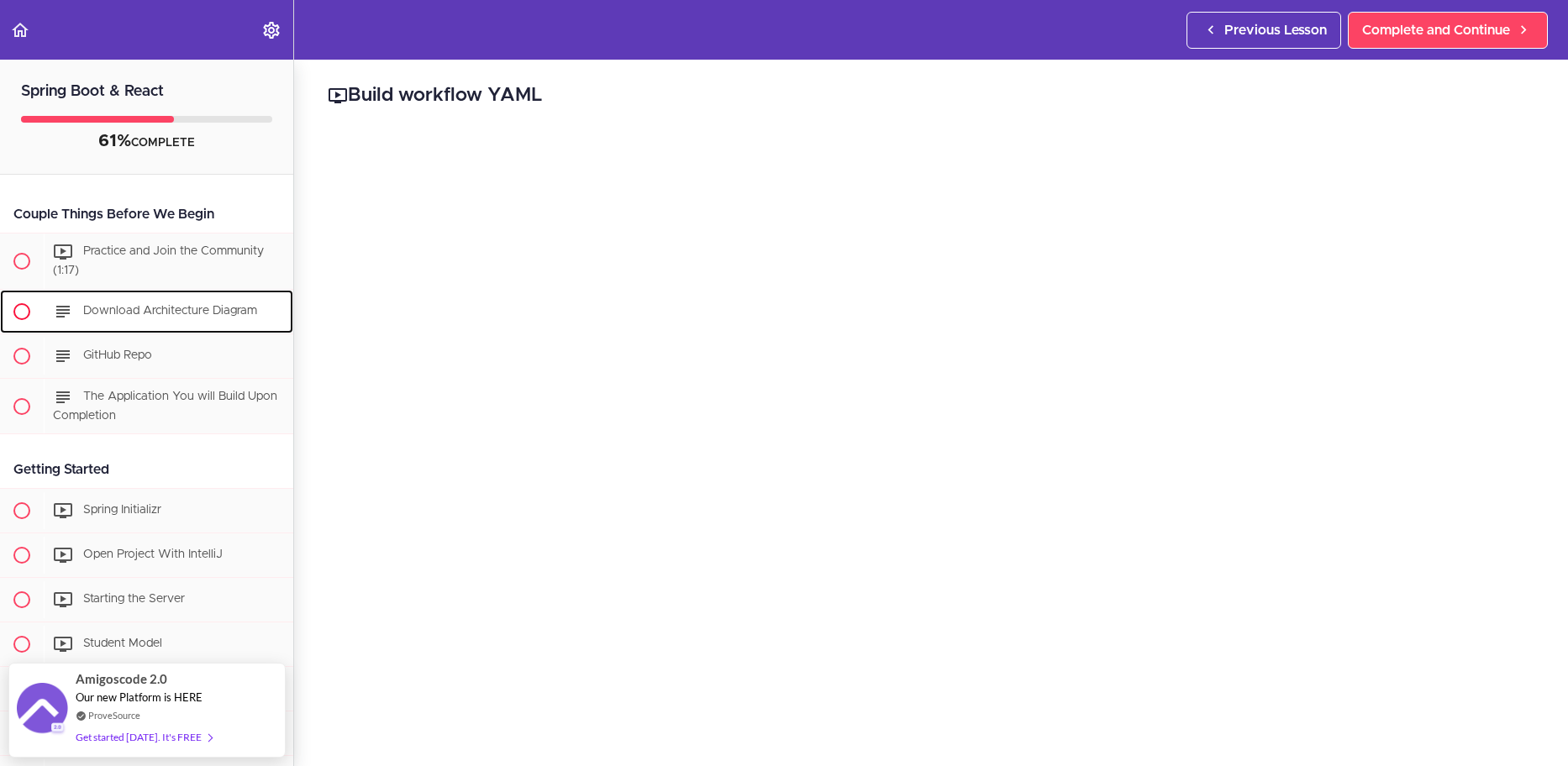
click at [170, 318] on div "Download Architecture Diagram" at bounding box center [169, 311] width 250 height 37
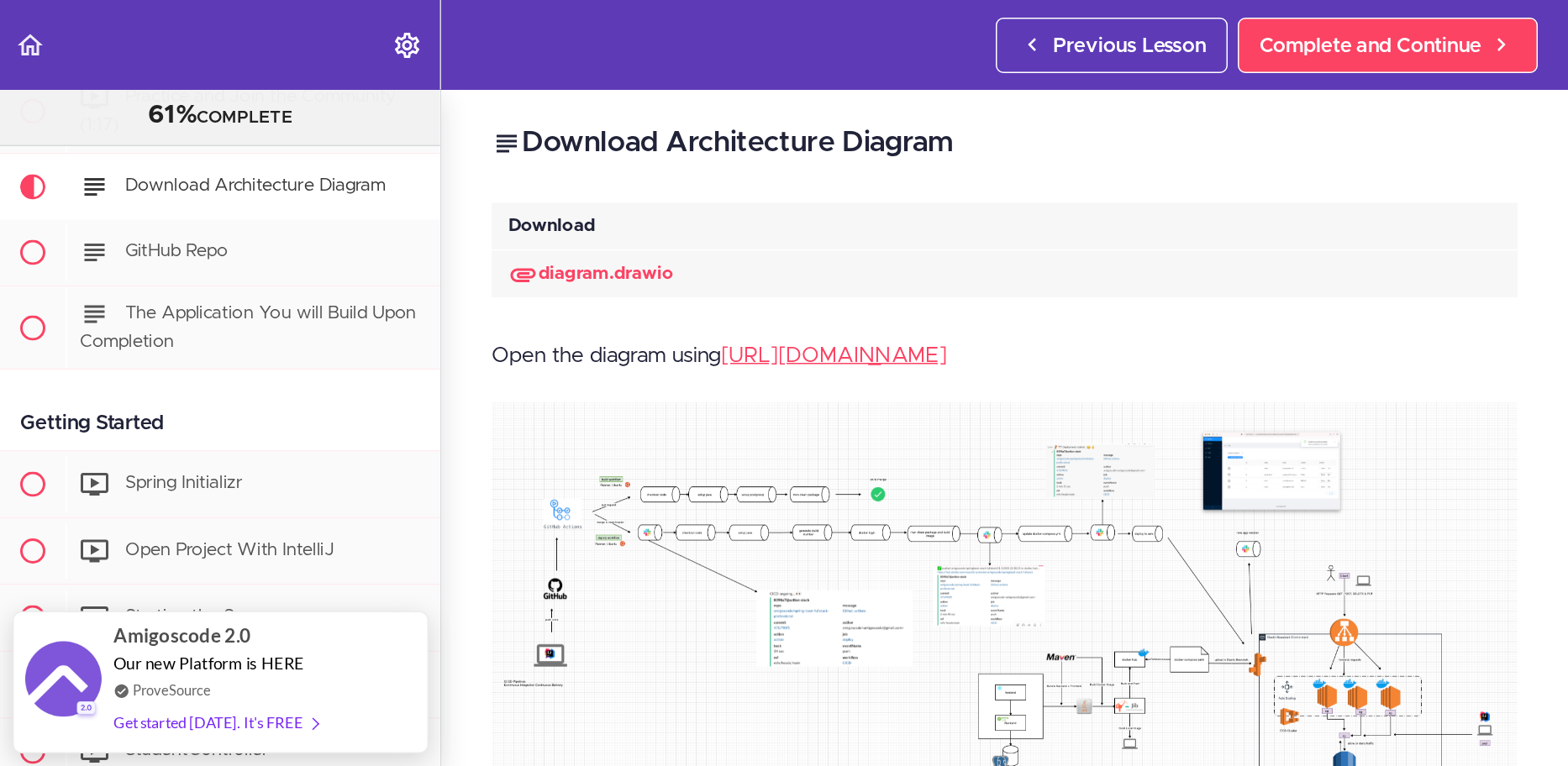
scroll to position [165, 0]
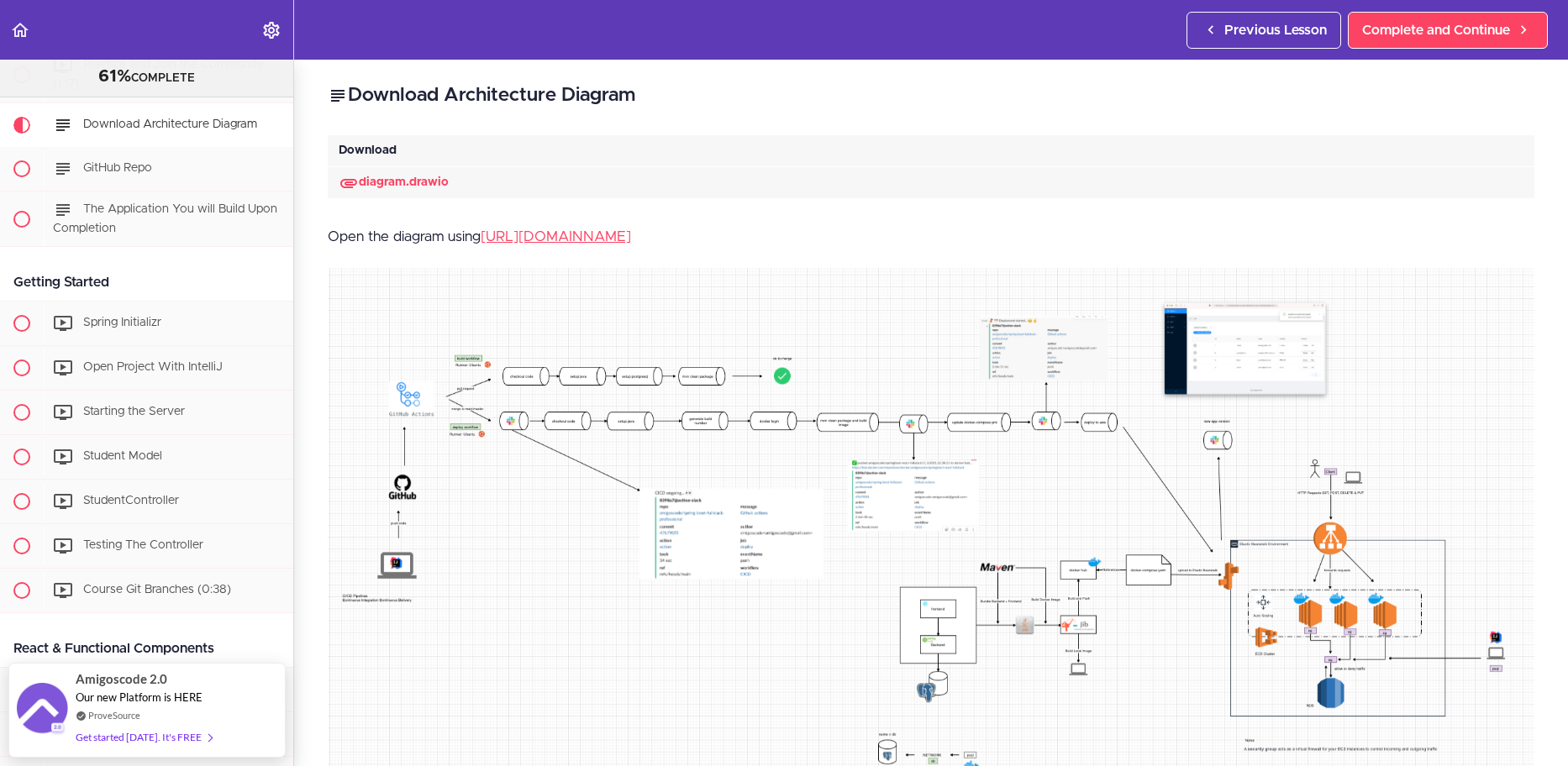
click at [728, 411] on img at bounding box center [930, 561] width 1206 height 587
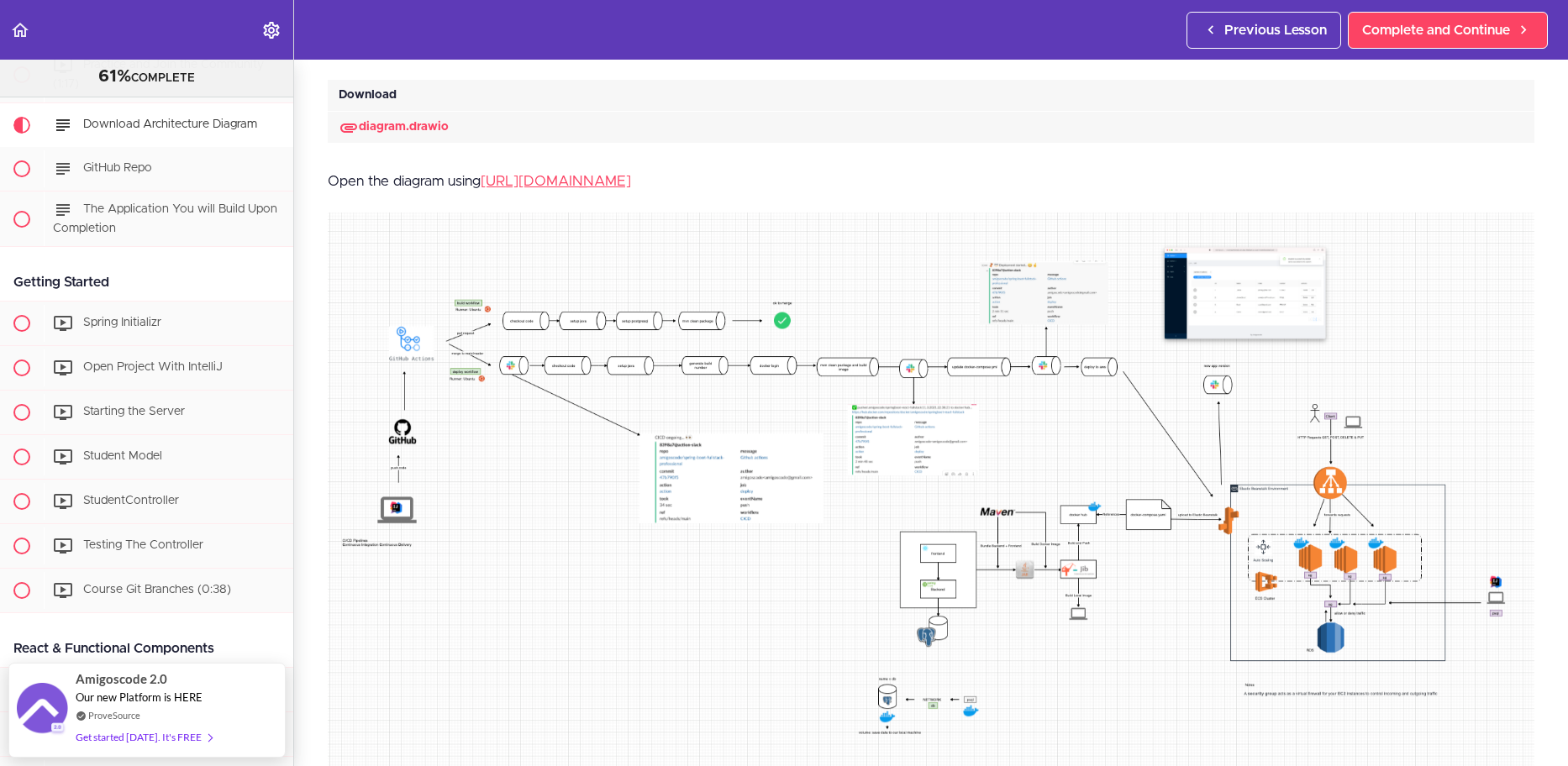
scroll to position [84, 0]
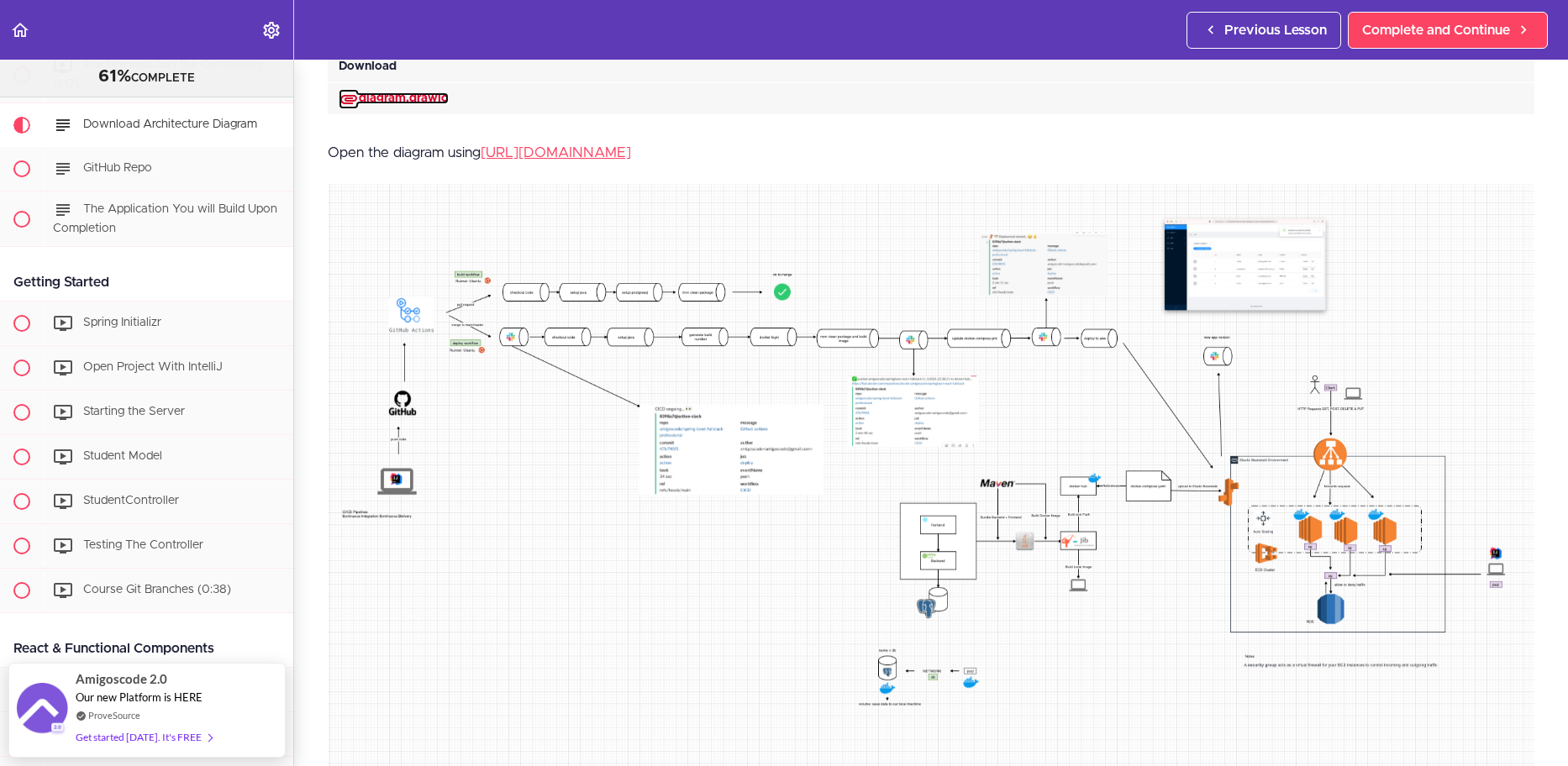
click at [431, 93] on link "diagram.drawio" at bounding box center [393, 98] width 110 height 12
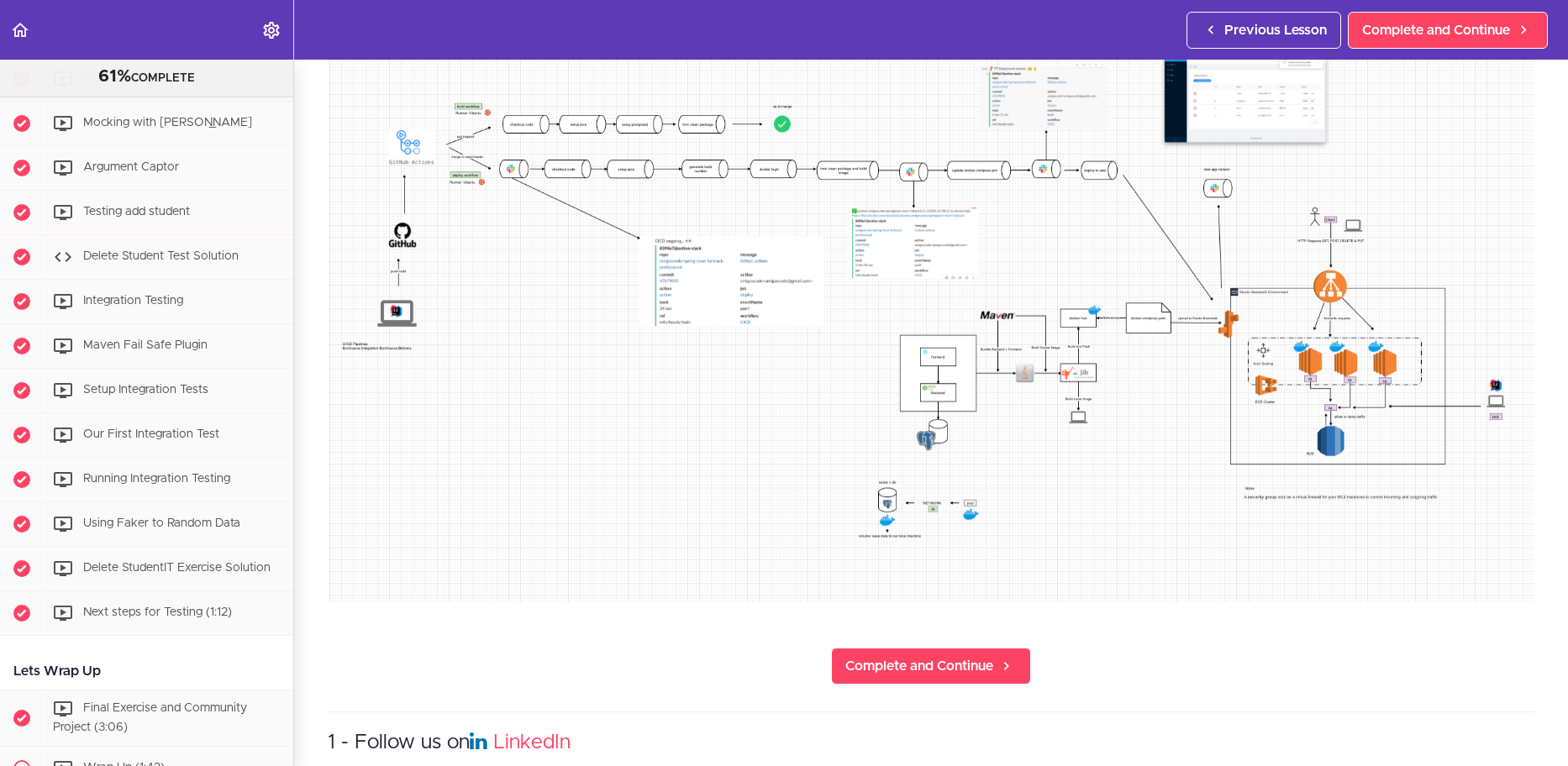
scroll to position [5949, 0]
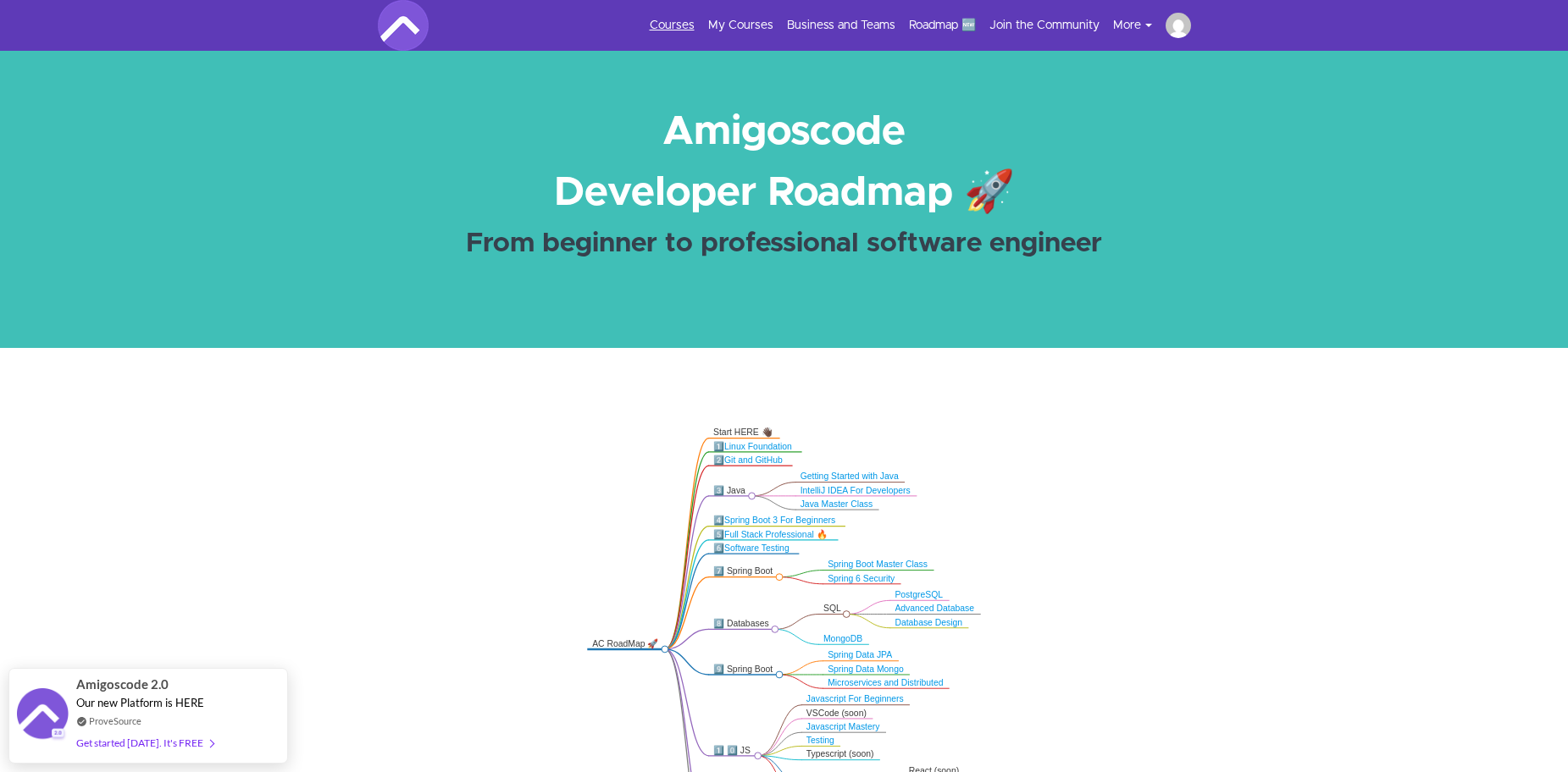
click at [689, 22] on link "Courses" at bounding box center [672, 25] width 45 height 17
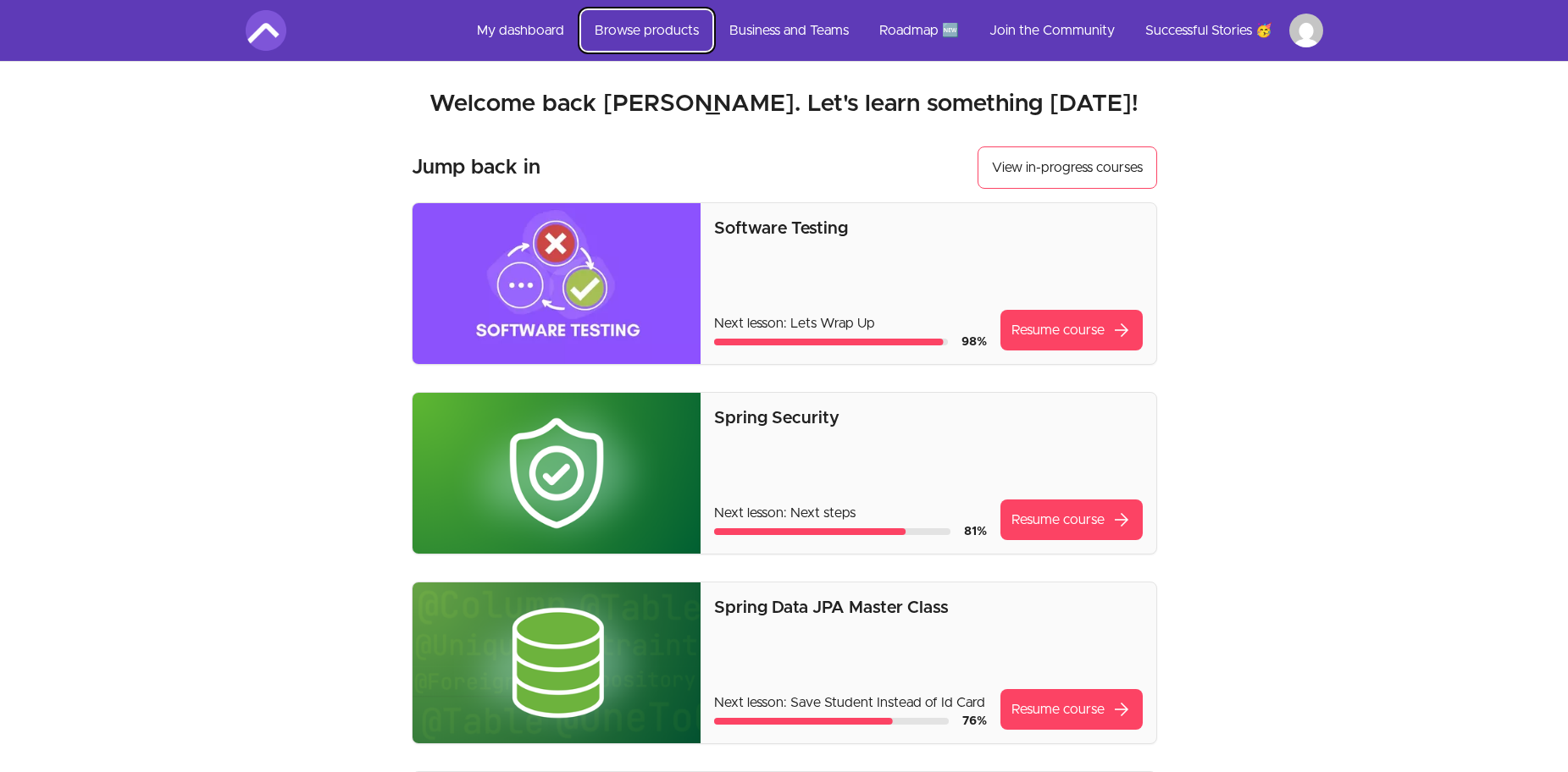
click at [661, 29] on link "Browse products" at bounding box center [647, 30] width 131 height 40
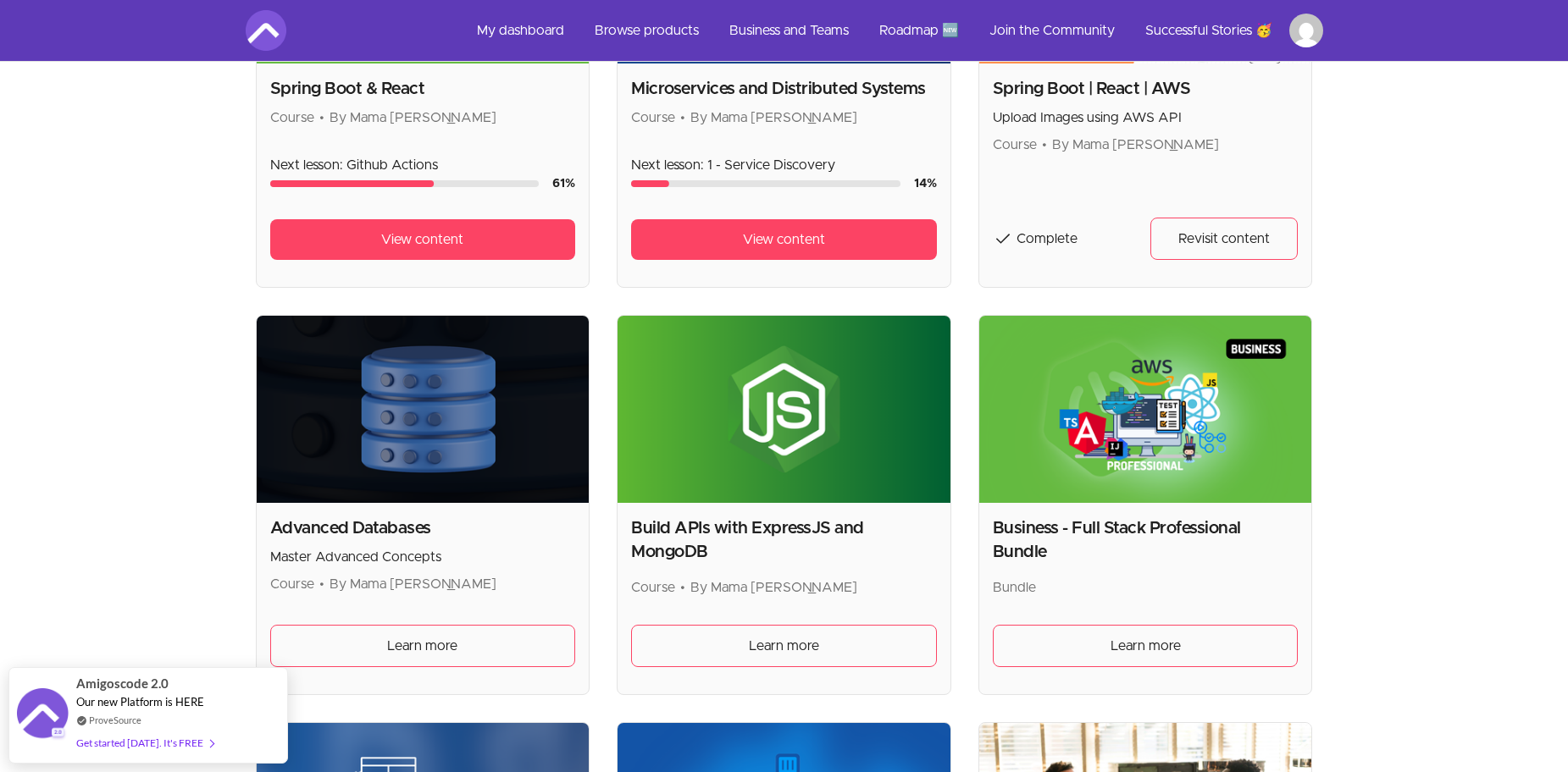
scroll to position [1016, 0]
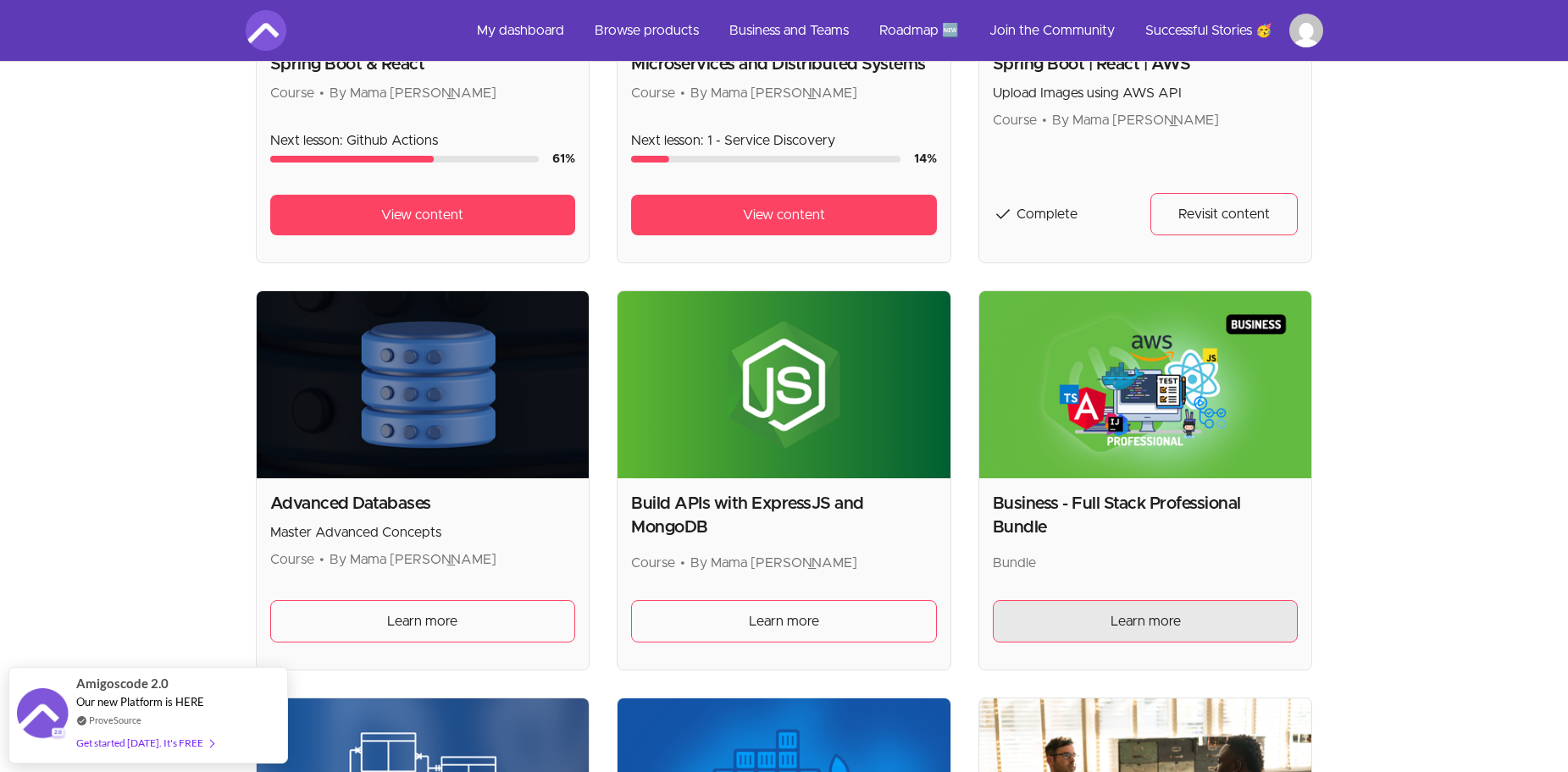
click at [1146, 621] on span "Learn more" at bounding box center [1146, 621] width 70 height 21
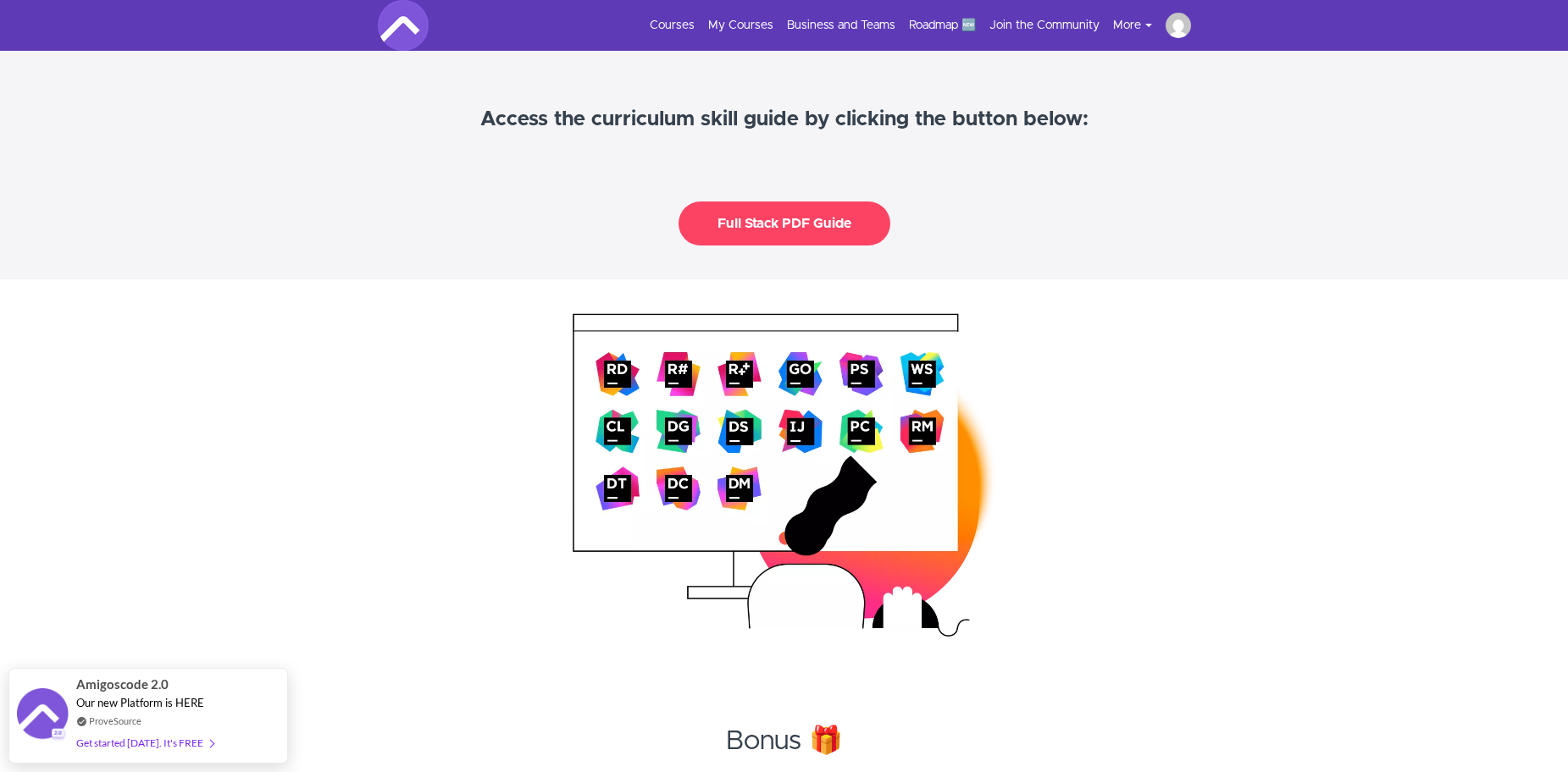
scroll to position [2202, 0]
